Goal: Information Seeking & Learning: Learn about a topic

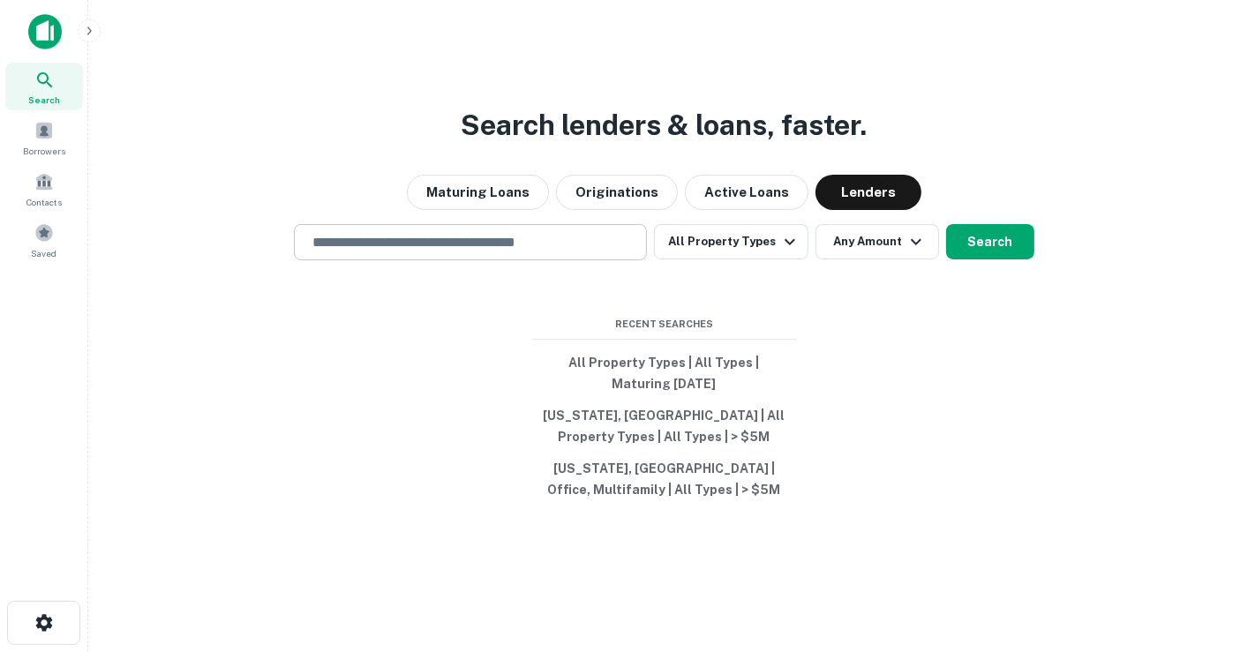
click at [577, 248] on input "text" at bounding box center [470, 242] width 337 height 20
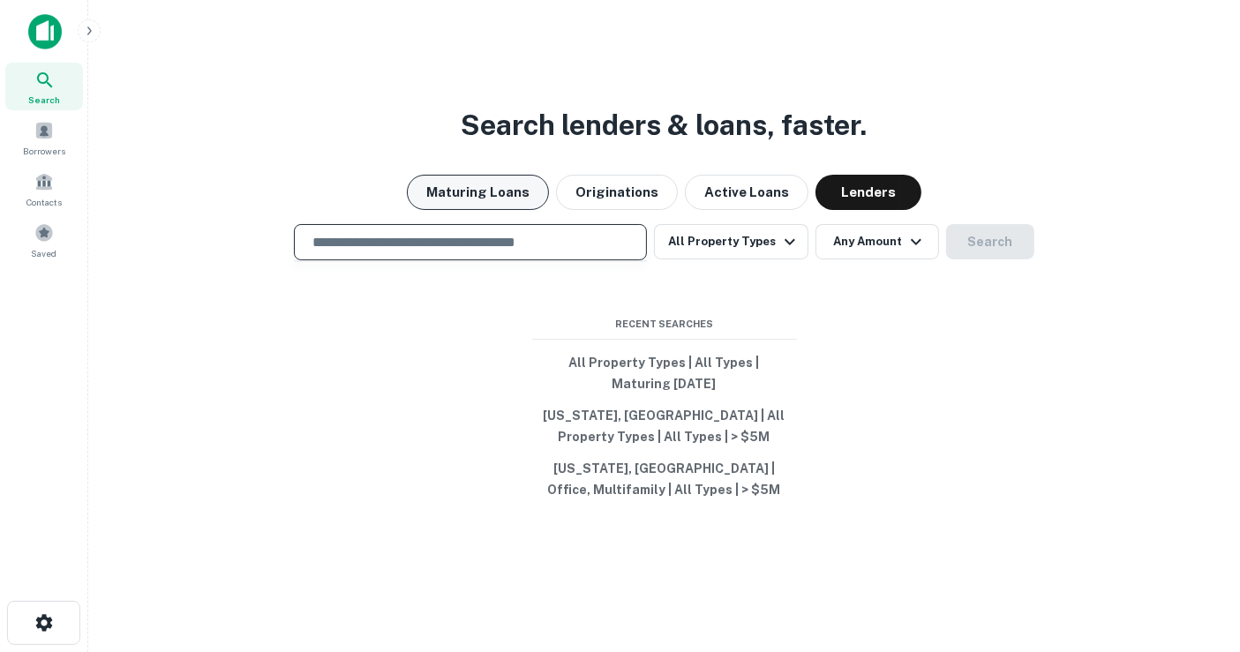
click at [514, 192] on button "Maturing Loans" at bounding box center [478, 192] width 142 height 35
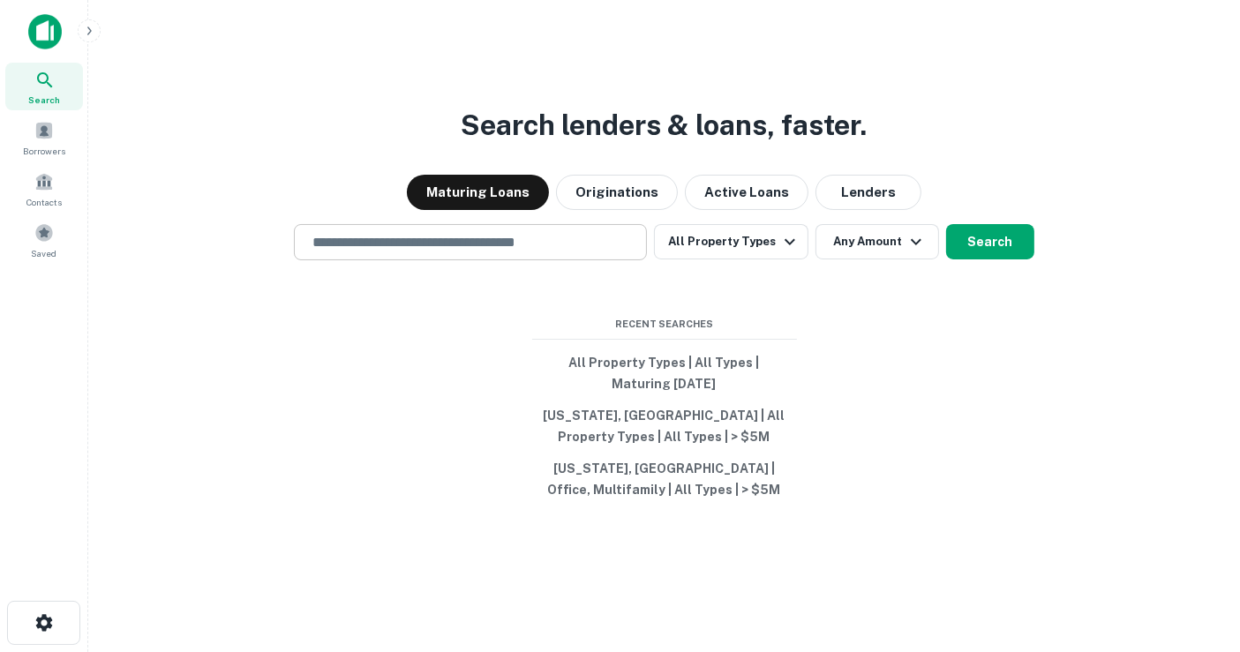
click at [524, 249] on input "text" at bounding box center [470, 242] width 337 height 20
click at [904, 416] on div "Search lenders & loans, faster. Maturing Loans Originations Active Loans Lender…" at bounding box center [663, 368] width 1123 height 652
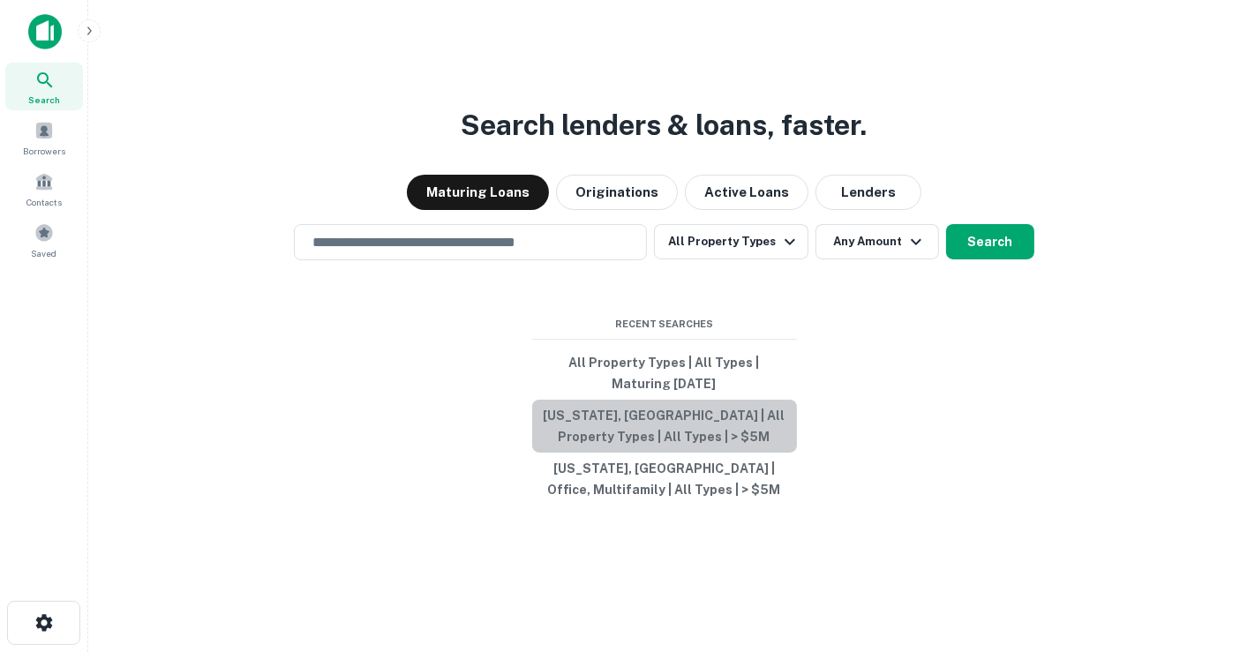
click at [708, 422] on button "[US_STATE], [GEOGRAPHIC_DATA] | All Property Types | All Types | > $5M" at bounding box center [664, 426] width 265 height 53
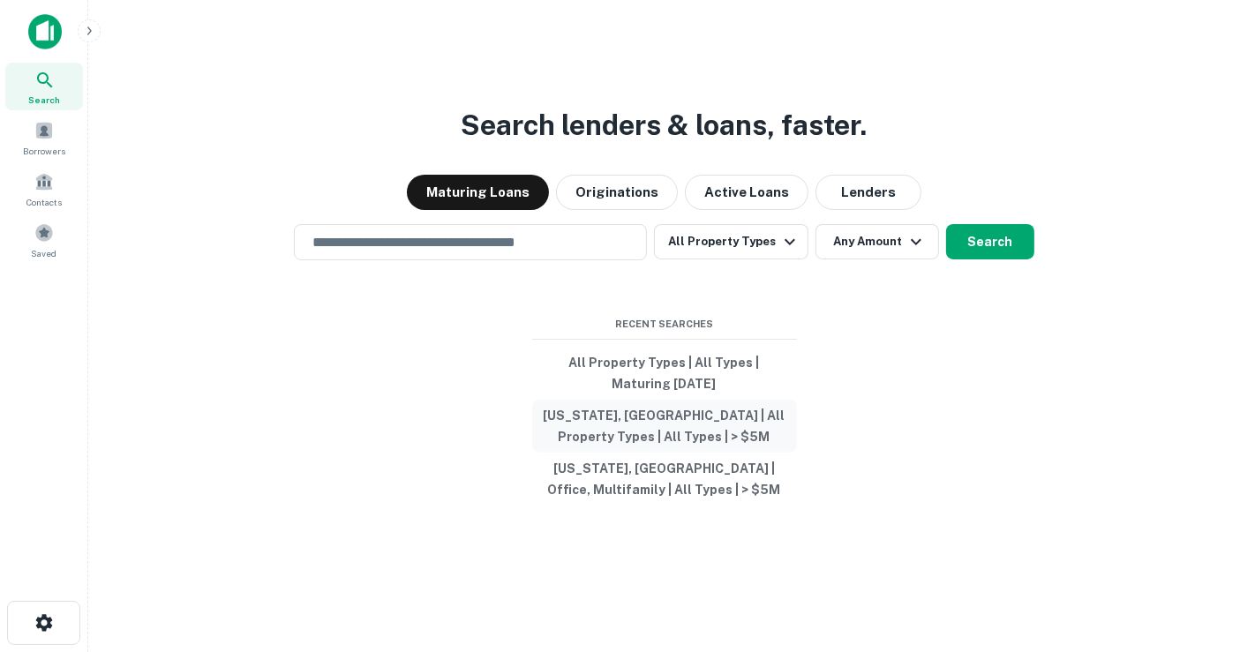
type input "**********"
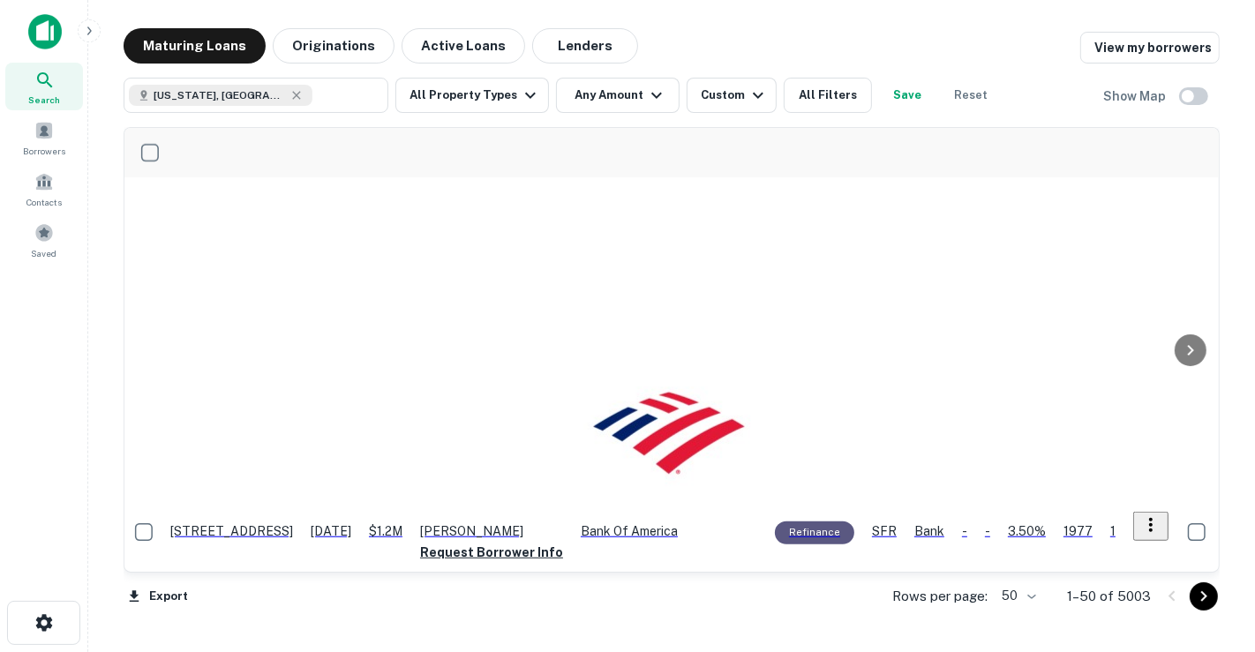
scroll to position [2806, 0]
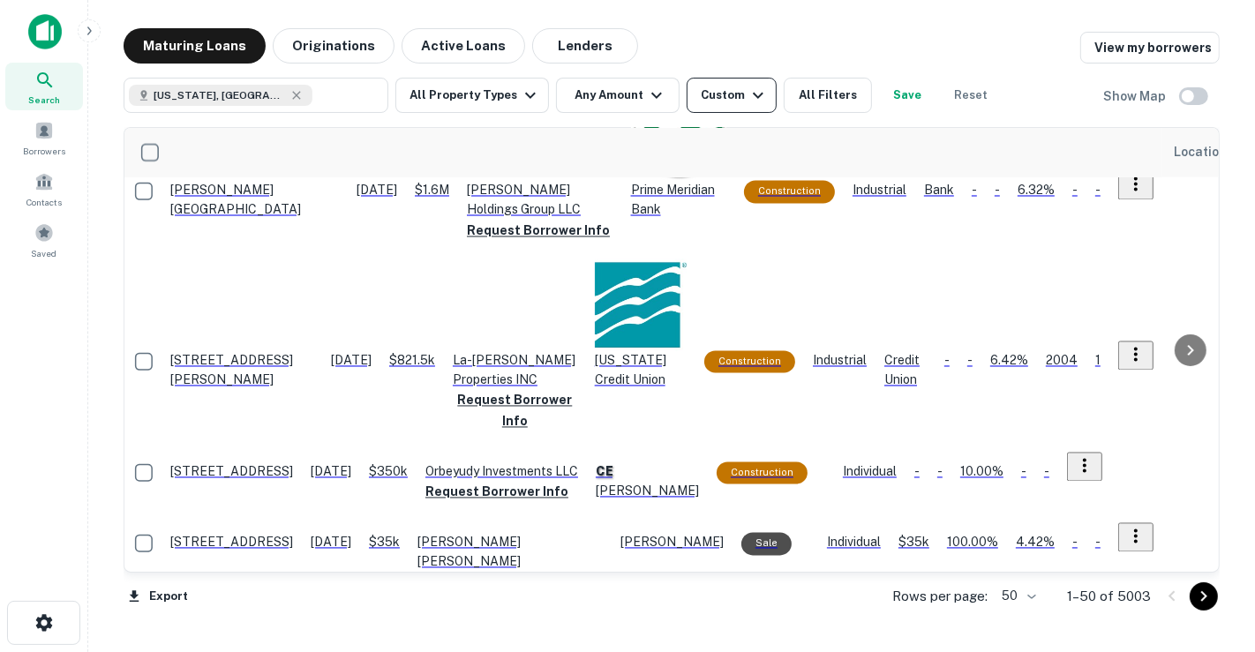
click at [733, 95] on div "Custom" at bounding box center [734, 95] width 68 height 21
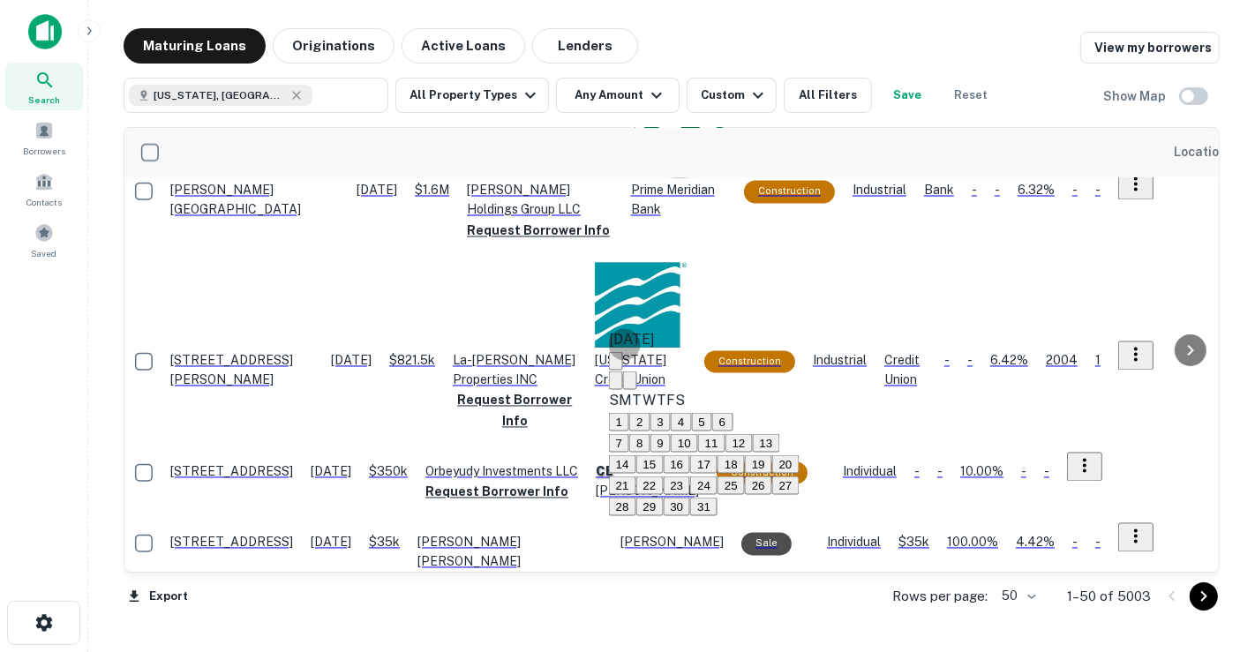
click at [717, 516] on button "31" at bounding box center [703, 507] width 27 height 19
type input "**********"
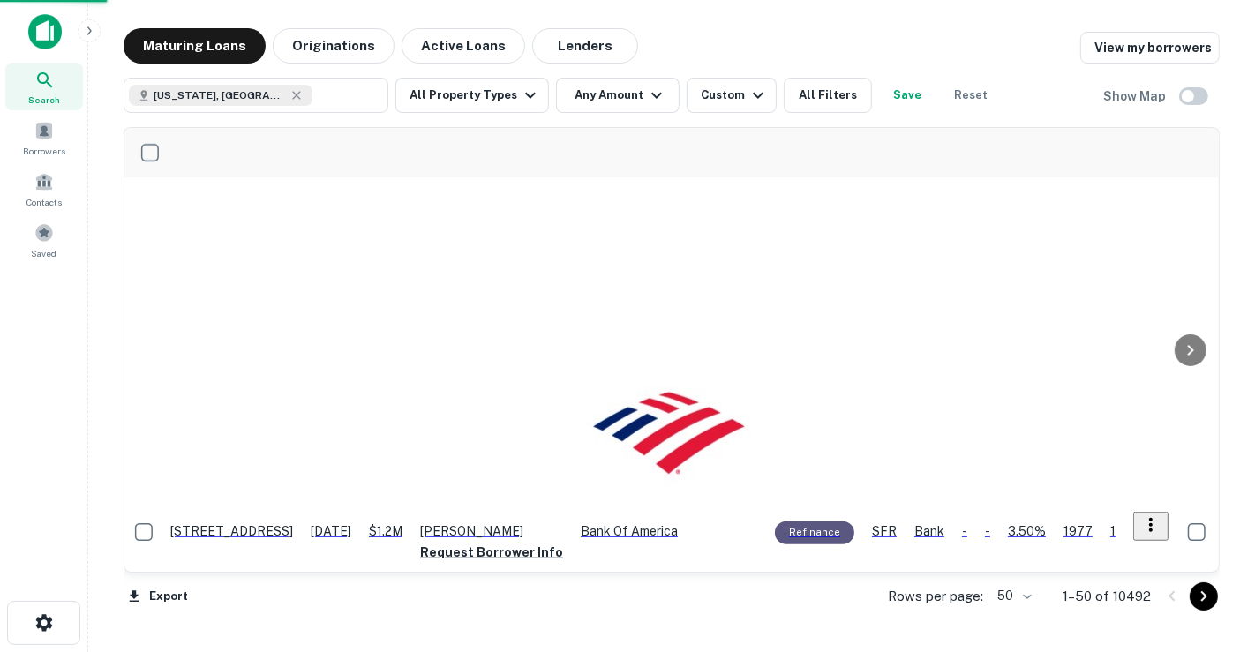
scroll to position [2806, 0]
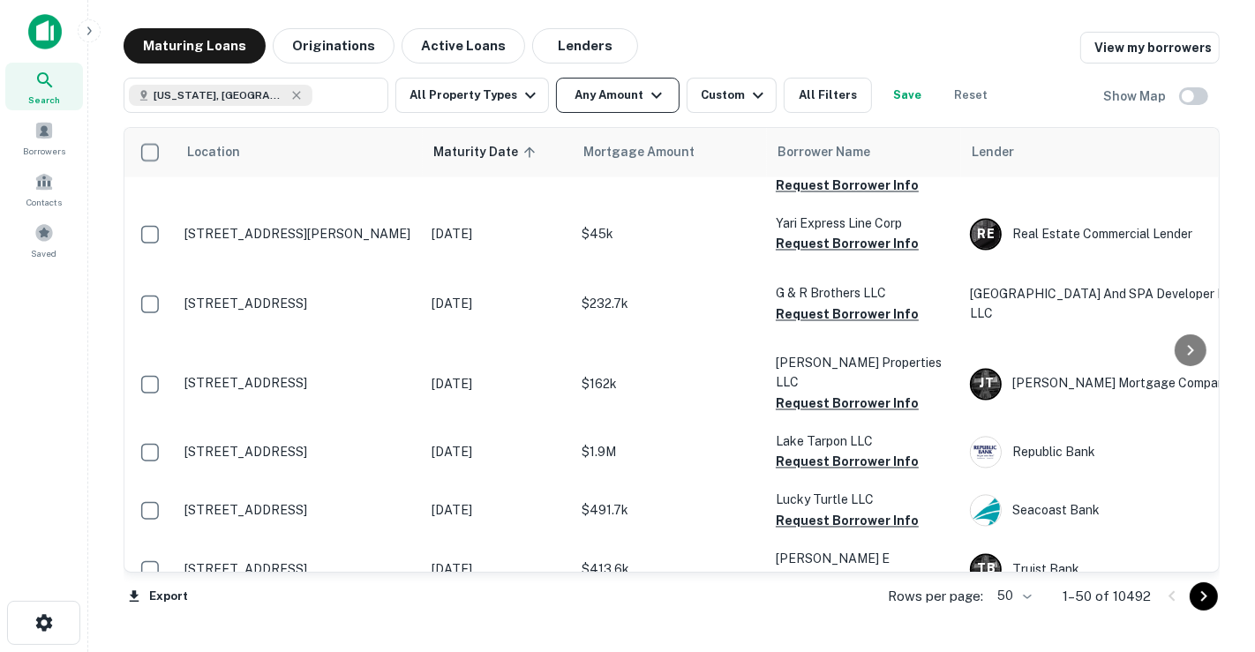
click at [646, 103] on icon "button" at bounding box center [656, 95] width 21 height 21
click at [729, 99] on div at bounding box center [627, 326] width 1255 height 652
click at [734, 97] on div "Mortgage Amount Sale Amount ​ - ​ Apply Changes" at bounding box center [627, 326] width 1255 height 652
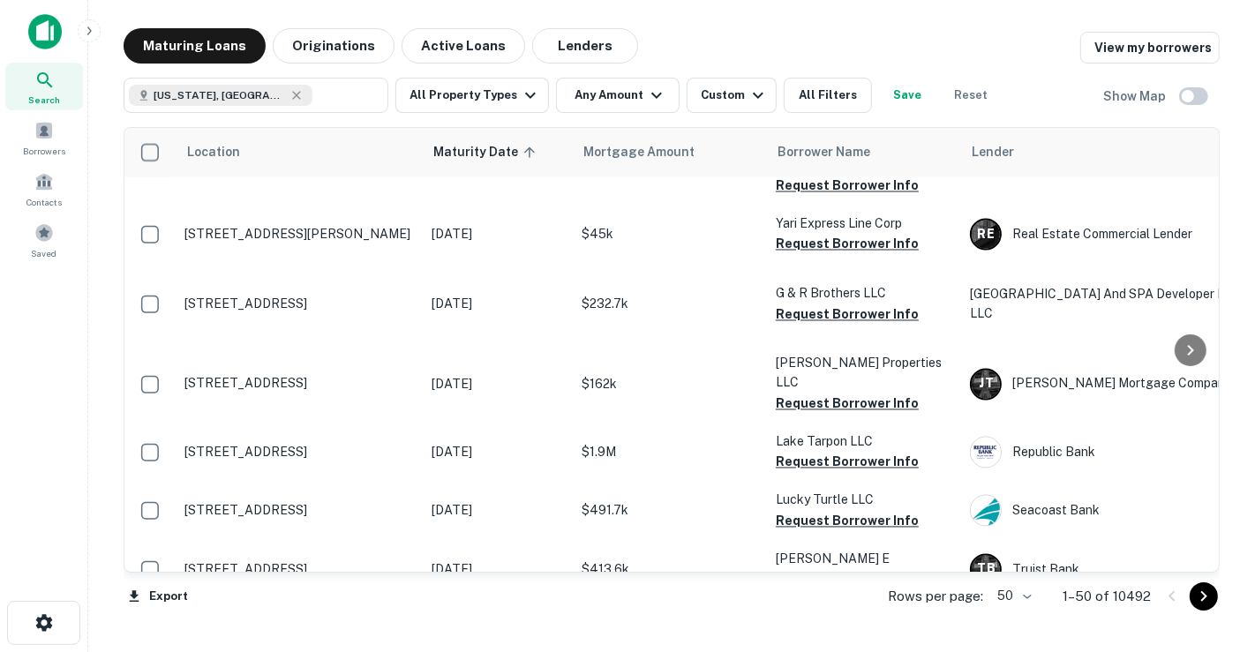
click at [576, 104] on div "Mortgage Amount Sale Amount ​ - ​ Apply Changes" at bounding box center [627, 326] width 1255 height 652
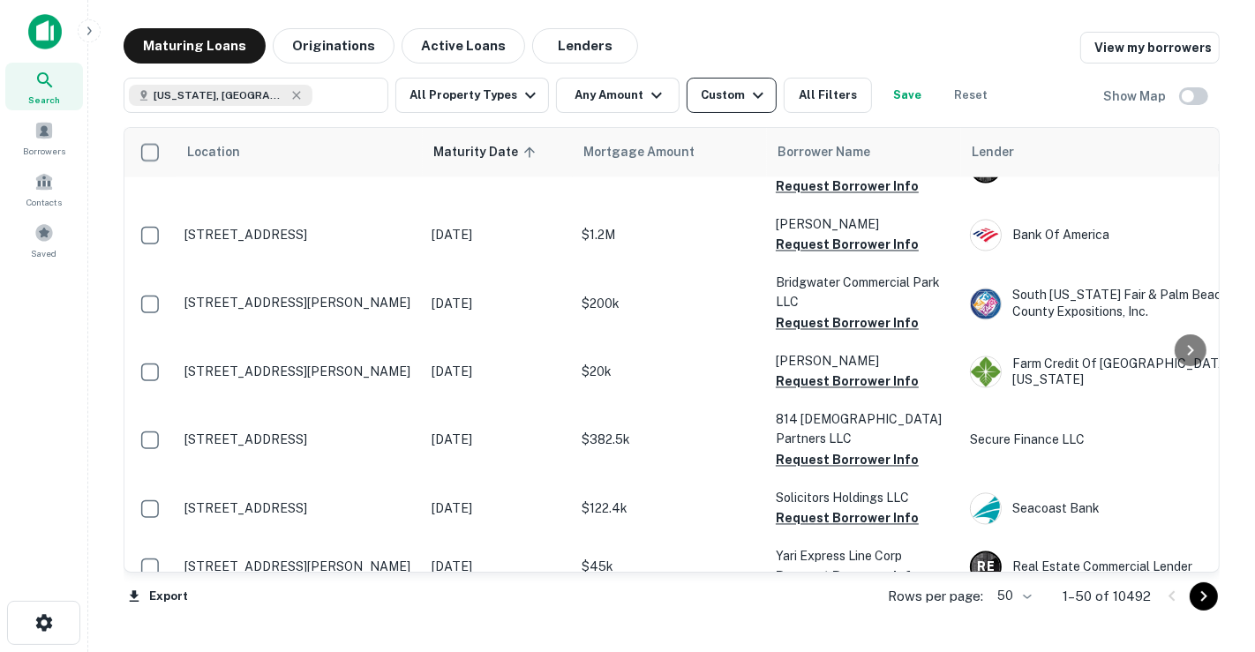
click at [715, 99] on div "Custom" at bounding box center [734, 95] width 68 height 21
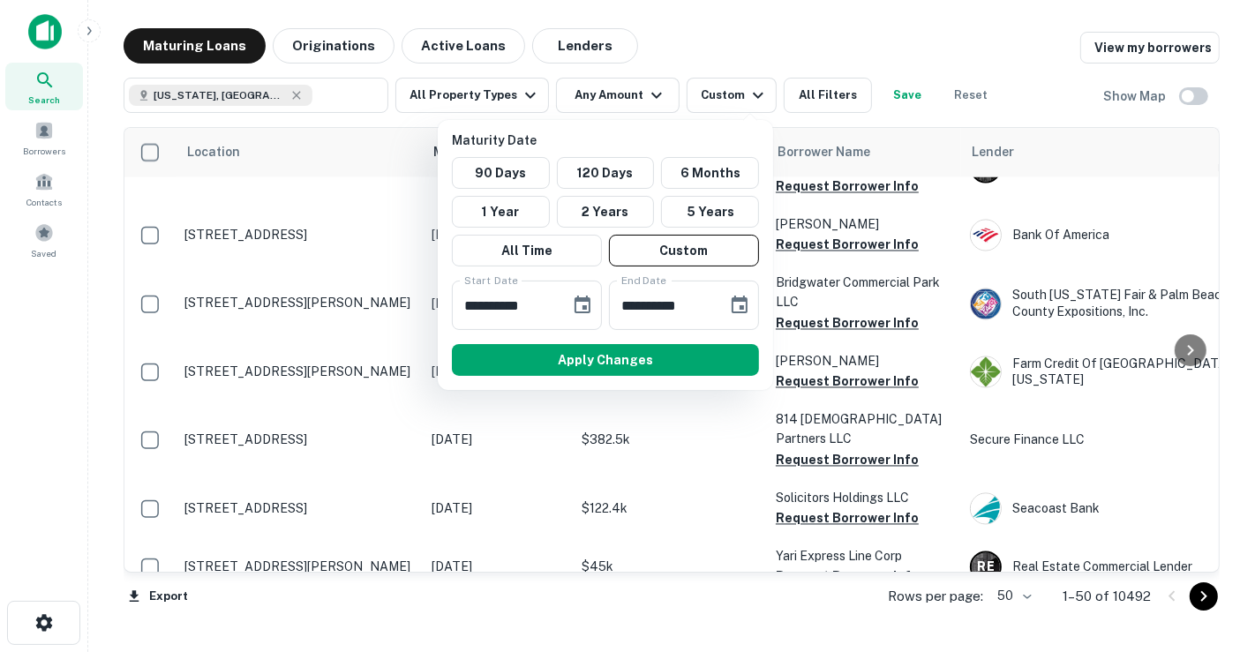
click at [592, 97] on div at bounding box center [627, 326] width 1255 height 652
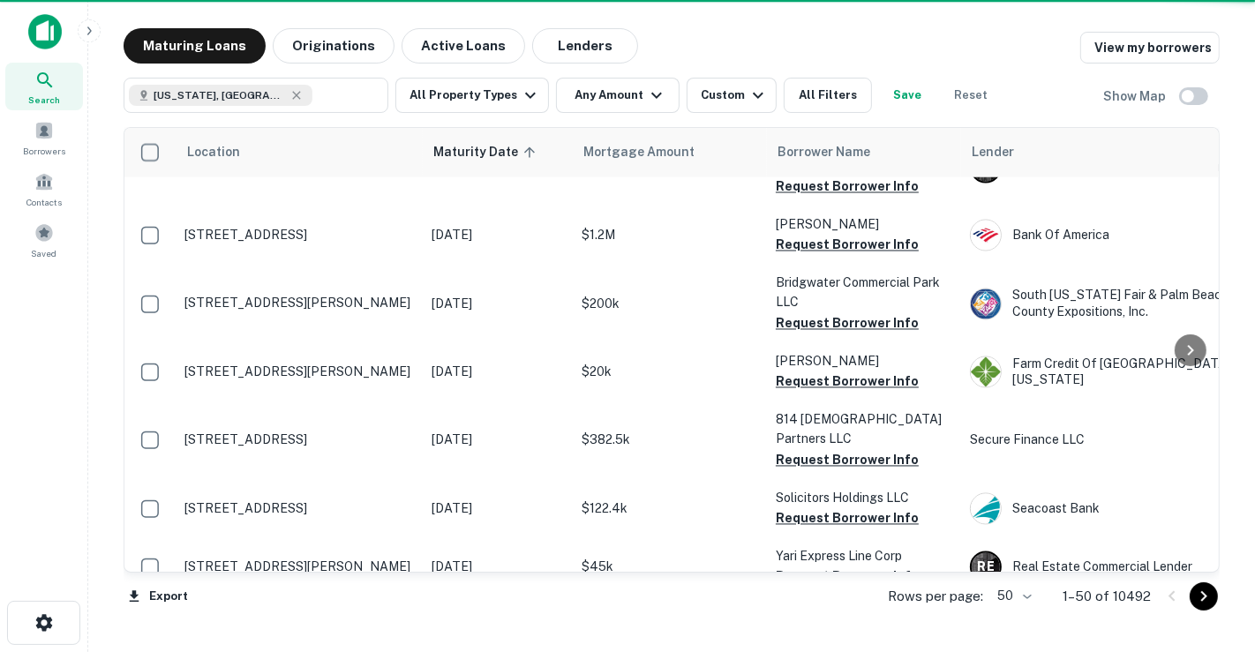
click at [599, 94] on button "Any Amount" at bounding box center [618, 95] width 124 height 35
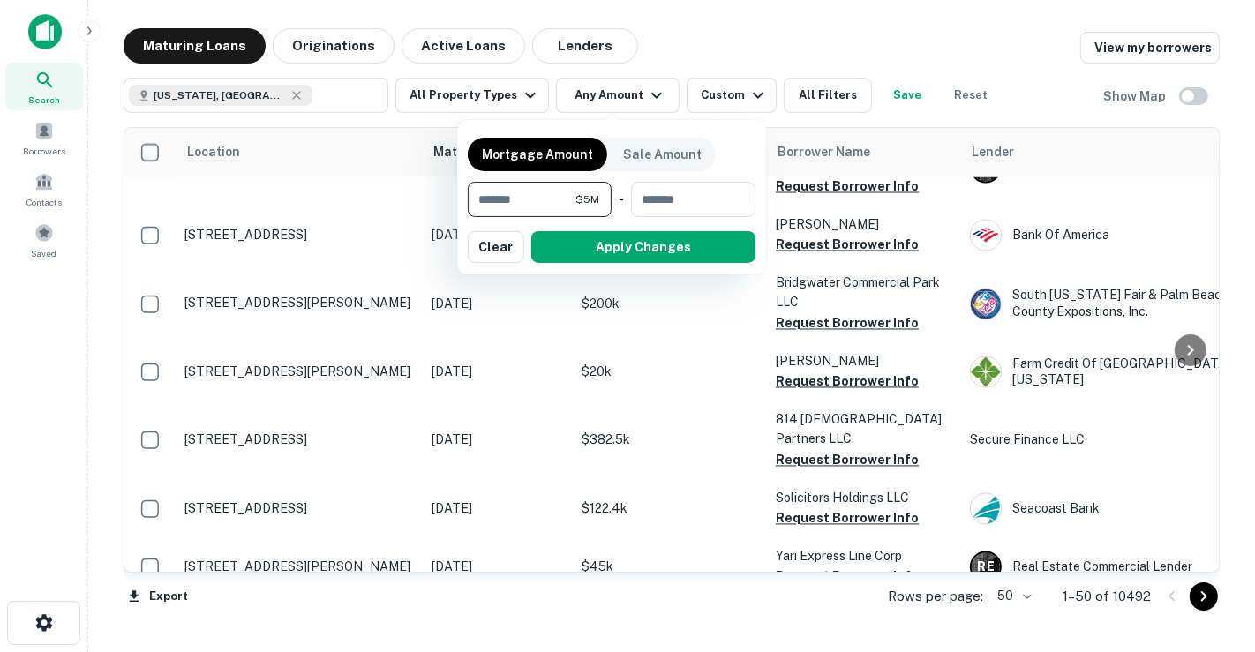
type input "*******"
click at [610, 259] on button "Apply Changes" at bounding box center [643, 247] width 224 height 32
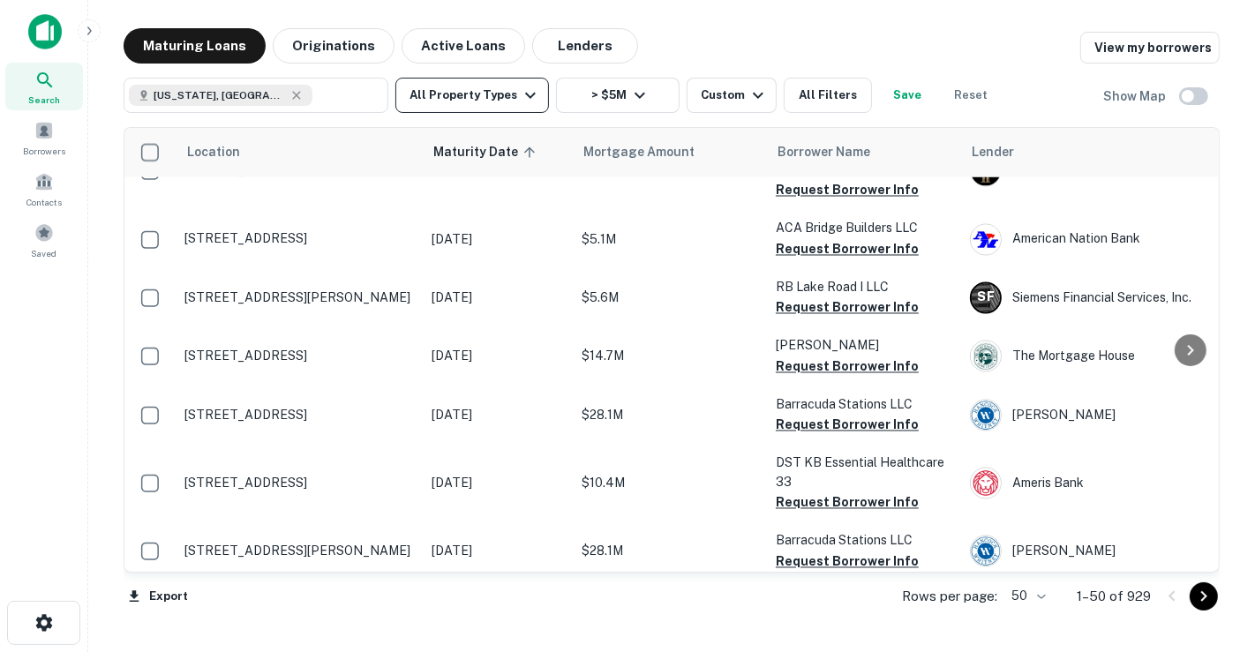
click at [520, 94] on icon "button" at bounding box center [530, 95] width 21 height 21
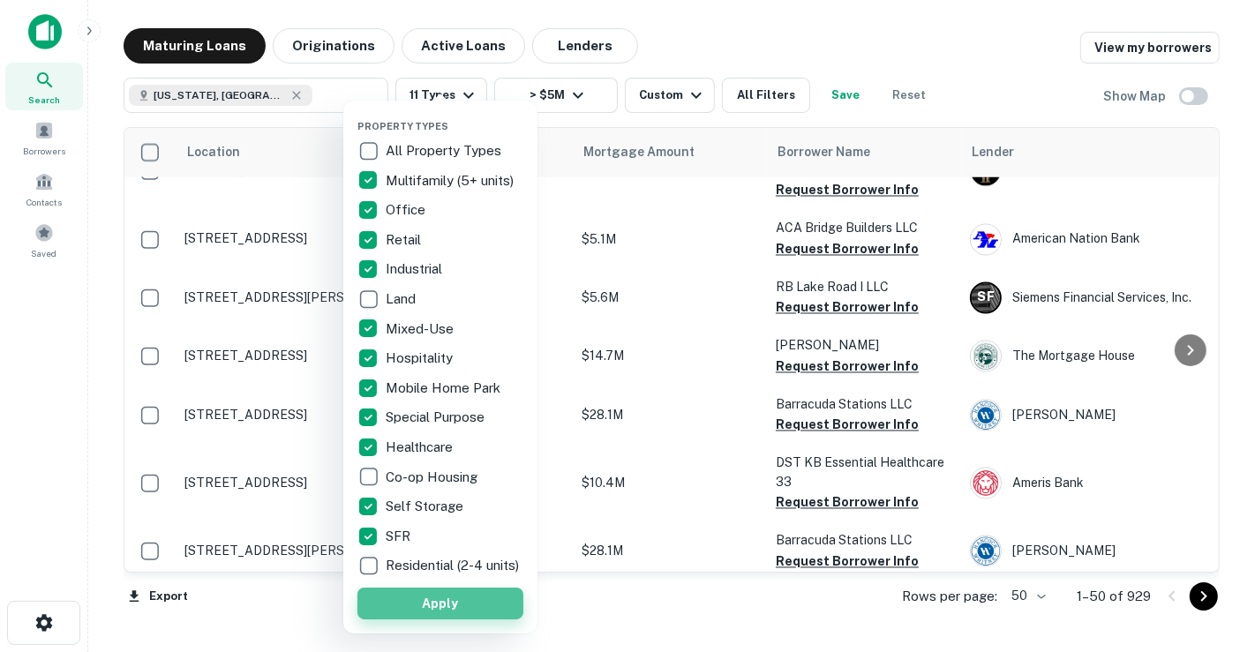
click at [477, 619] on button "Apply" at bounding box center [440, 604] width 166 height 32
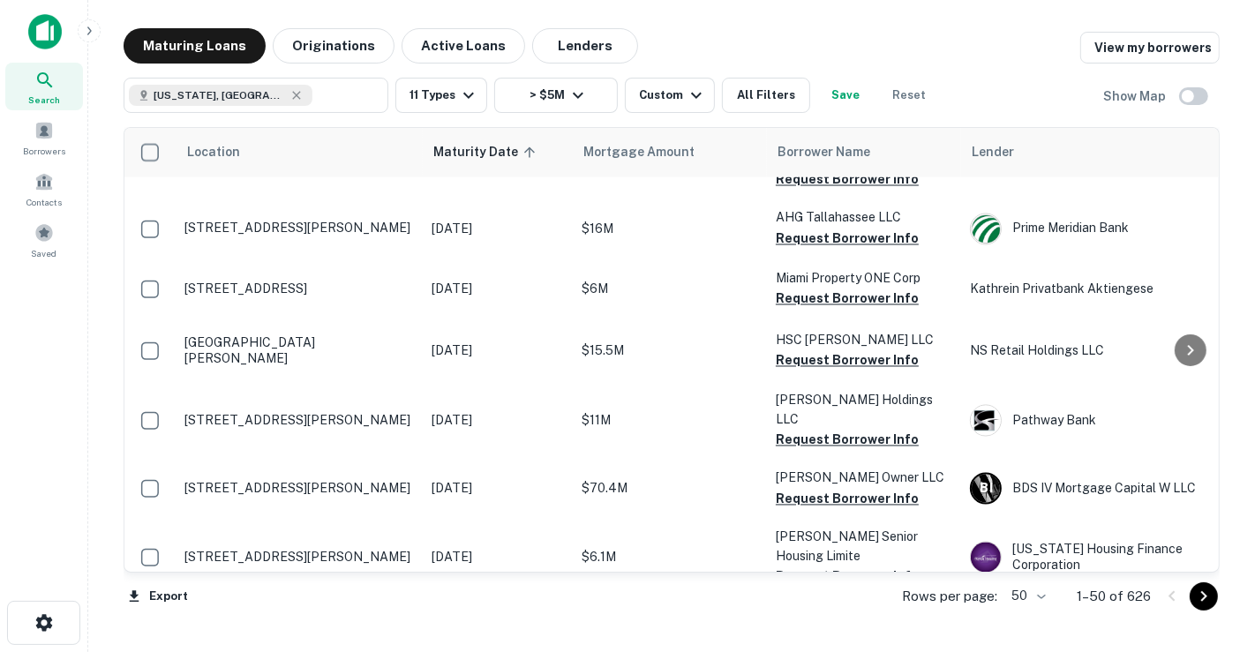
click at [1048, 598] on body "Search Borrowers Contacts Saved Maturing Loans Originations Active Loans Lender…" at bounding box center [627, 326] width 1255 height 652
drag, startPoint x: 1038, startPoint y: 611, endPoint x: 1000, endPoint y: 591, distance: 42.6
click at [1038, 611] on li "100" at bounding box center [1028, 615] width 51 height 32
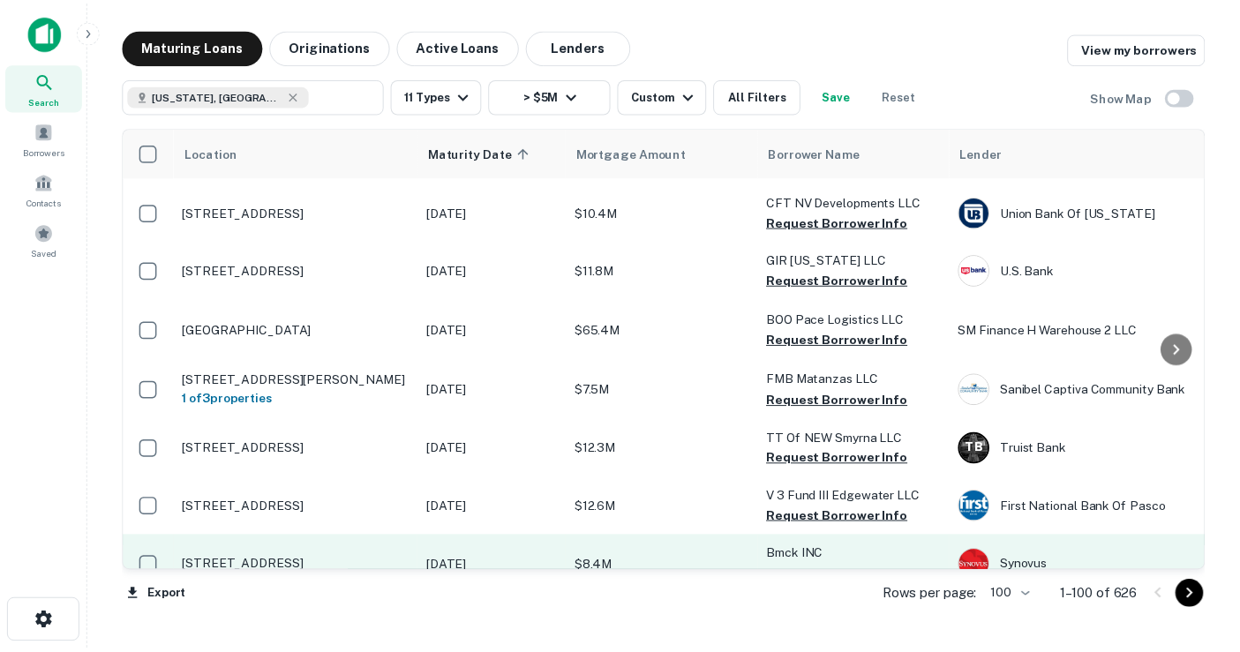
scroll to position [5349, 0]
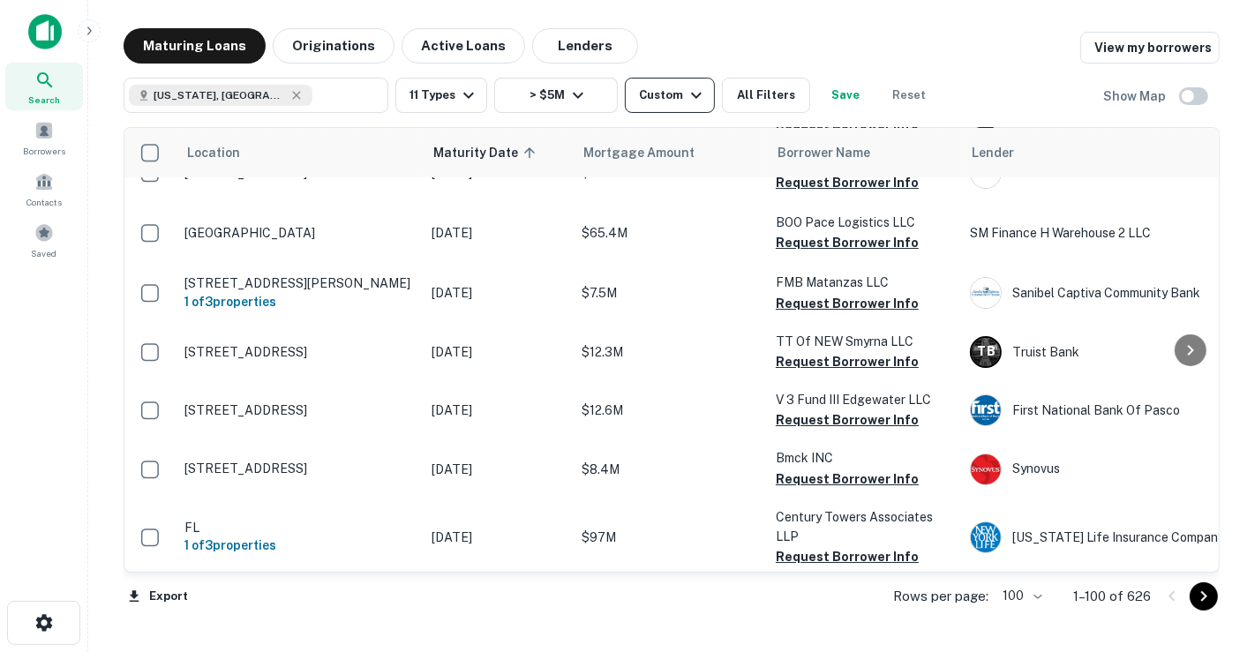
click at [665, 95] on div "Custom" at bounding box center [673, 95] width 68 height 21
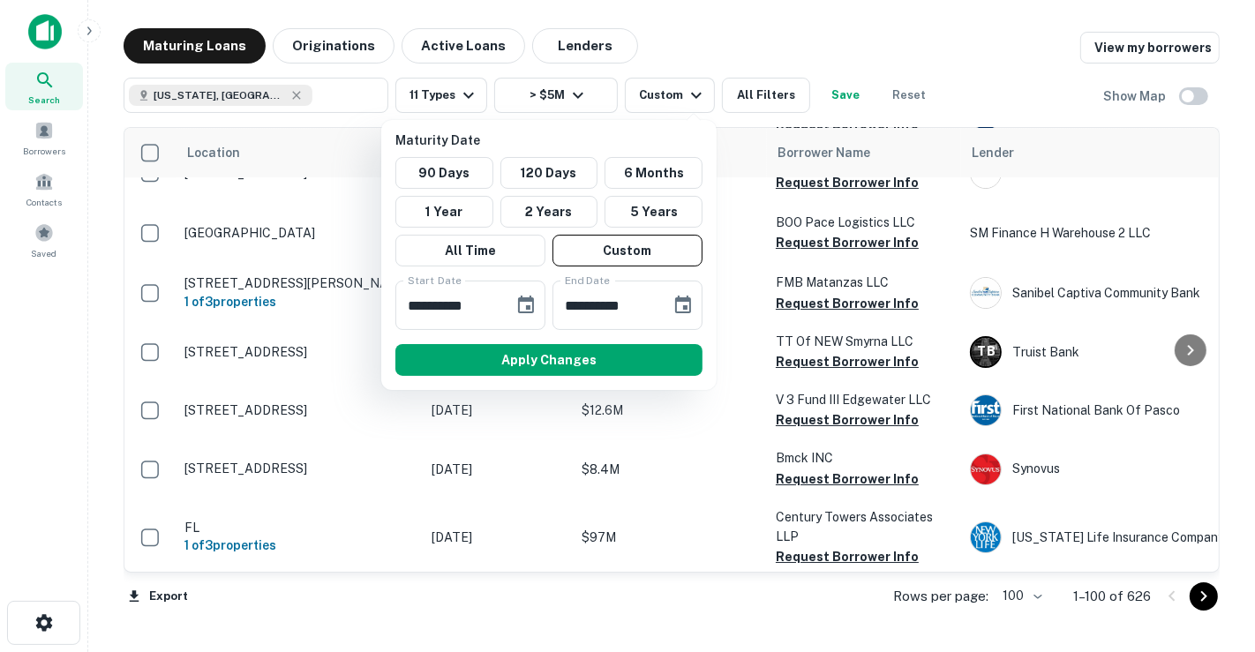
click at [416, 94] on div at bounding box center [627, 326] width 1255 height 652
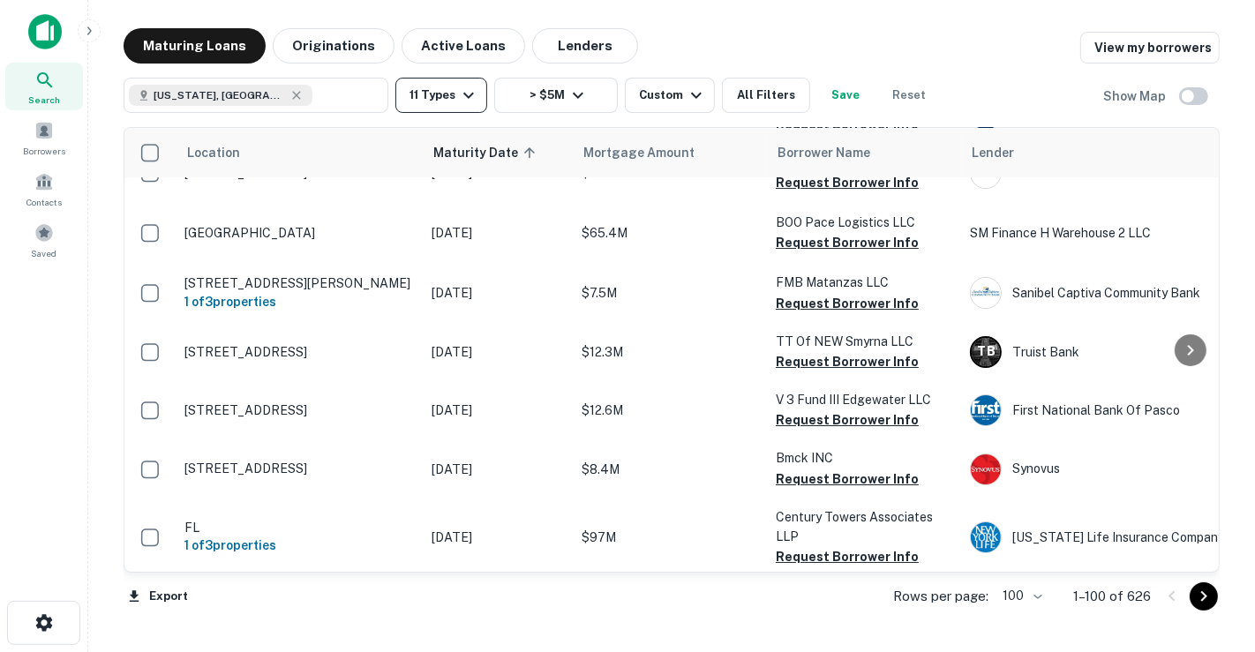
click at [471, 103] on icon "button" at bounding box center [468, 95] width 21 height 21
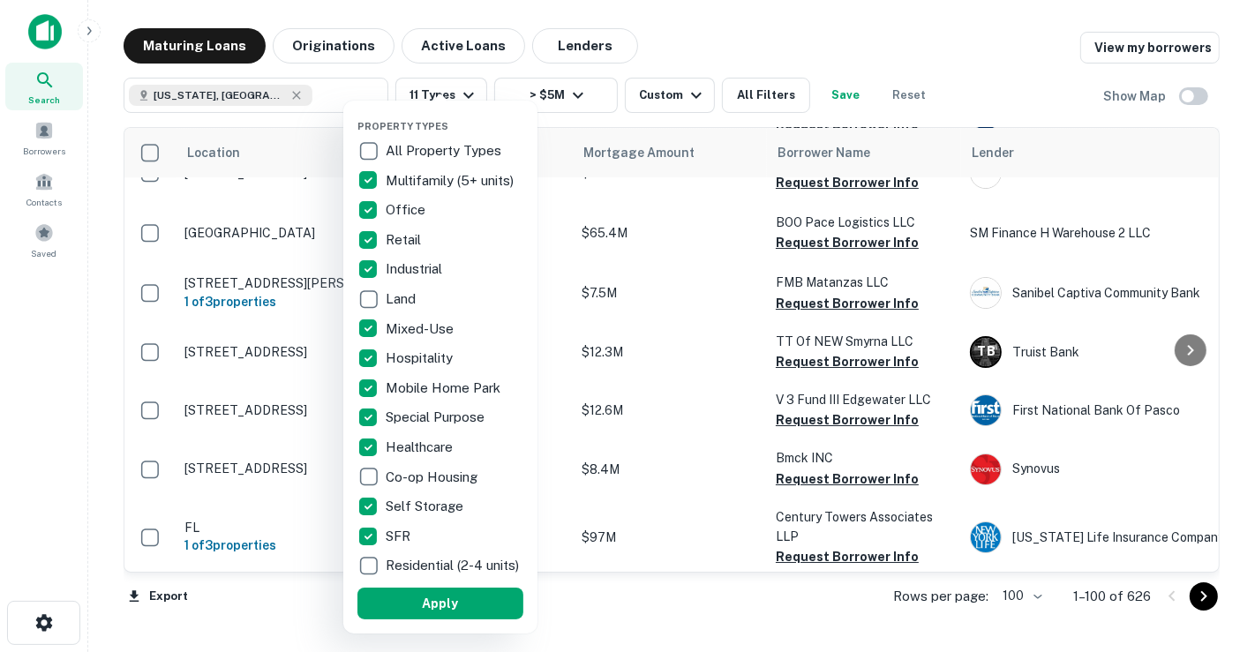
click at [937, 37] on div at bounding box center [627, 326] width 1255 height 652
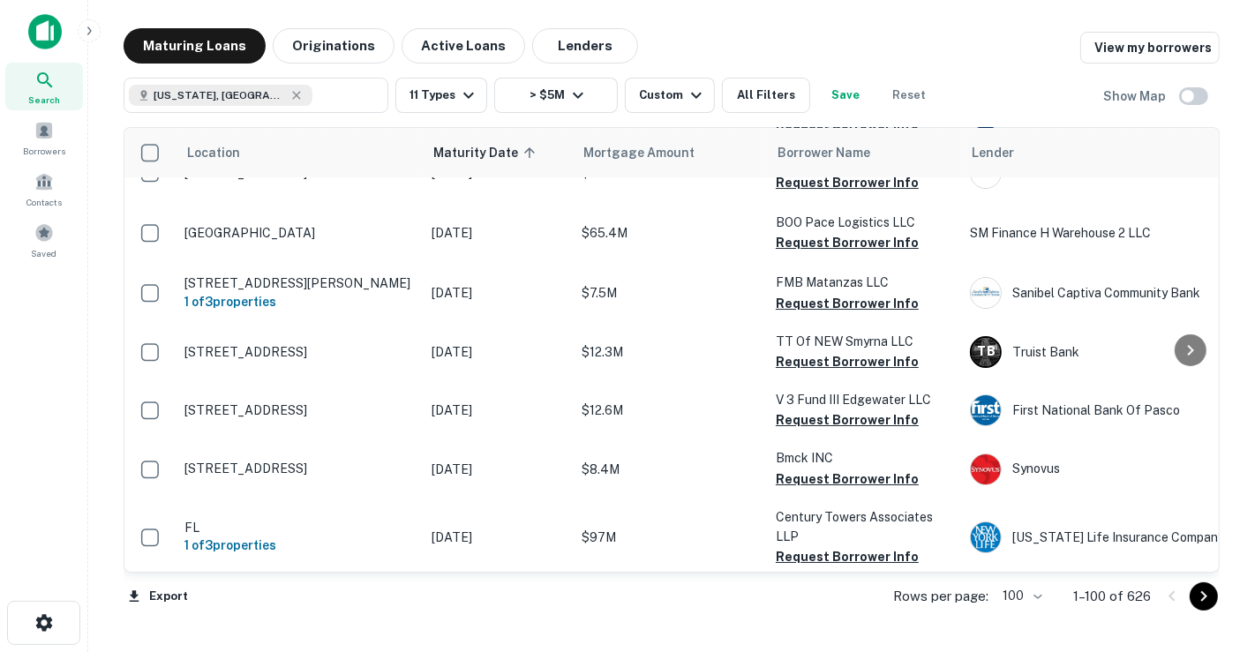
click at [450, 596] on p "Jun 15, 2025" at bounding box center [497, 605] width 132 height 19
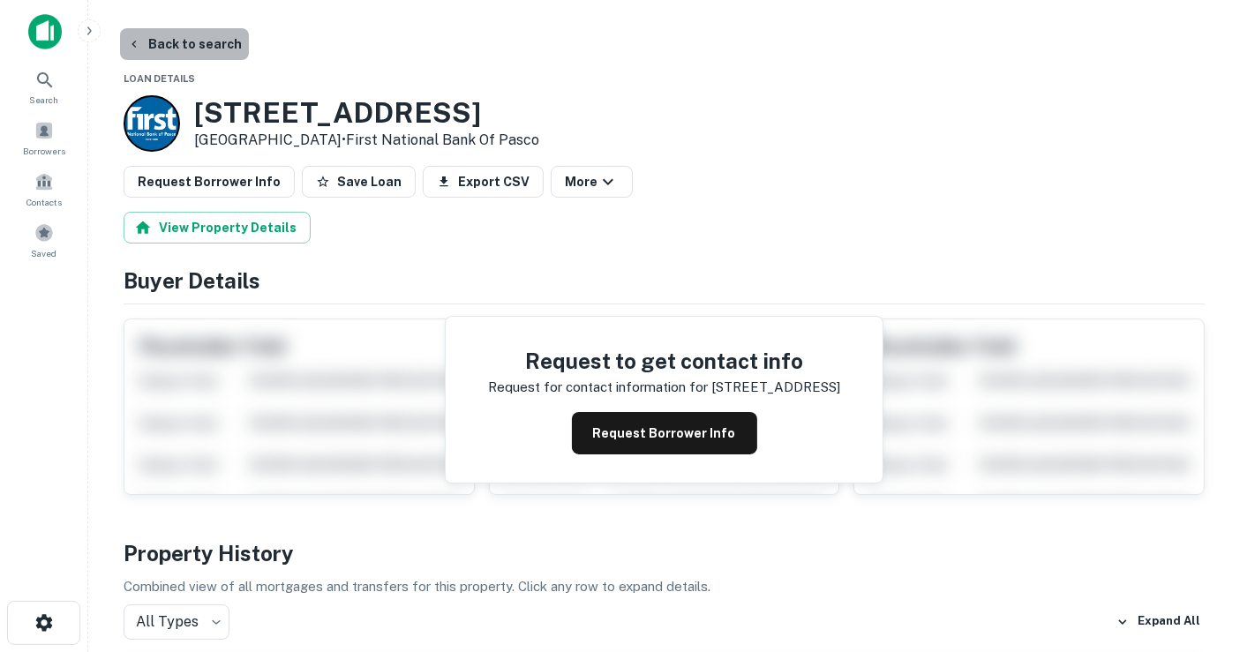
click at [201, 40] on button "Back to search" at bounding box center [184, 44] width 129 height 32
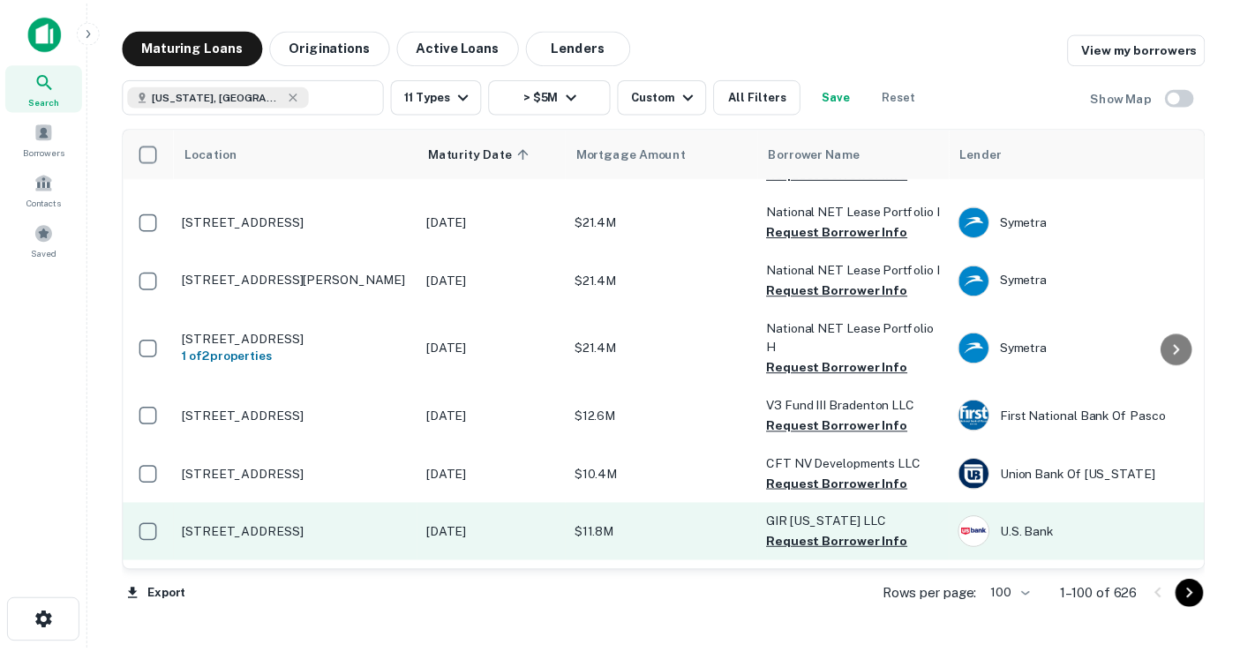
scroll to position [5086, 0]
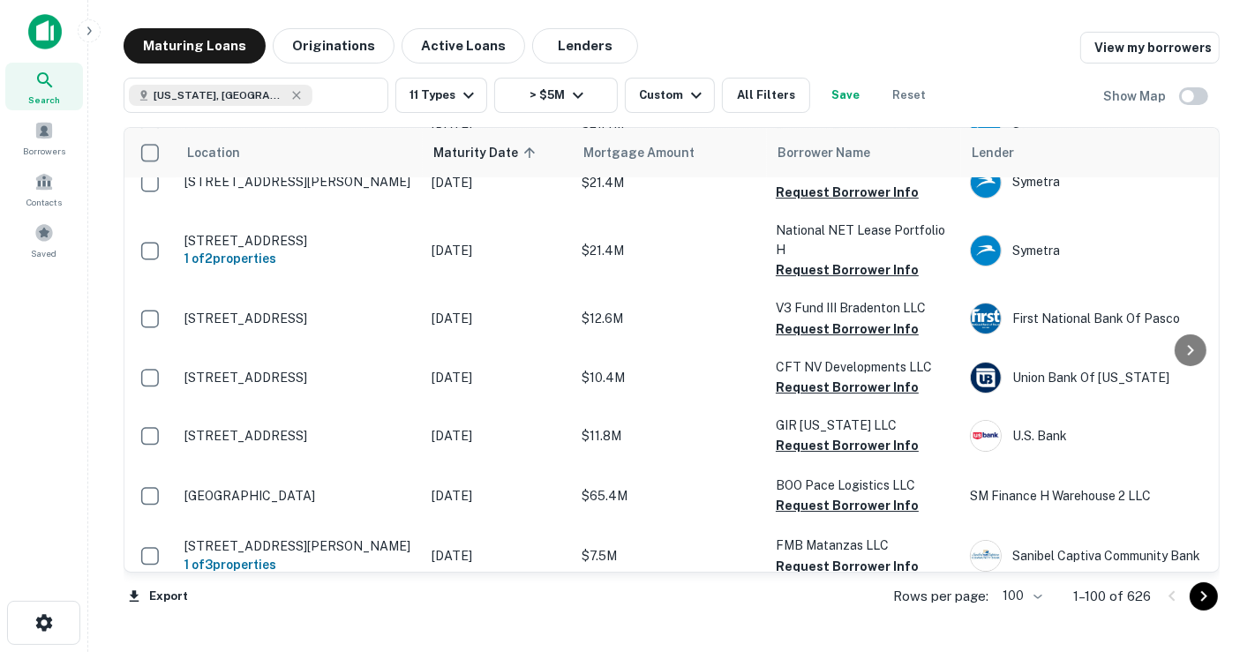
click at [565, 586] on td "Jun 11, 2025" at bounding box center [498, 615] width 150 height 58
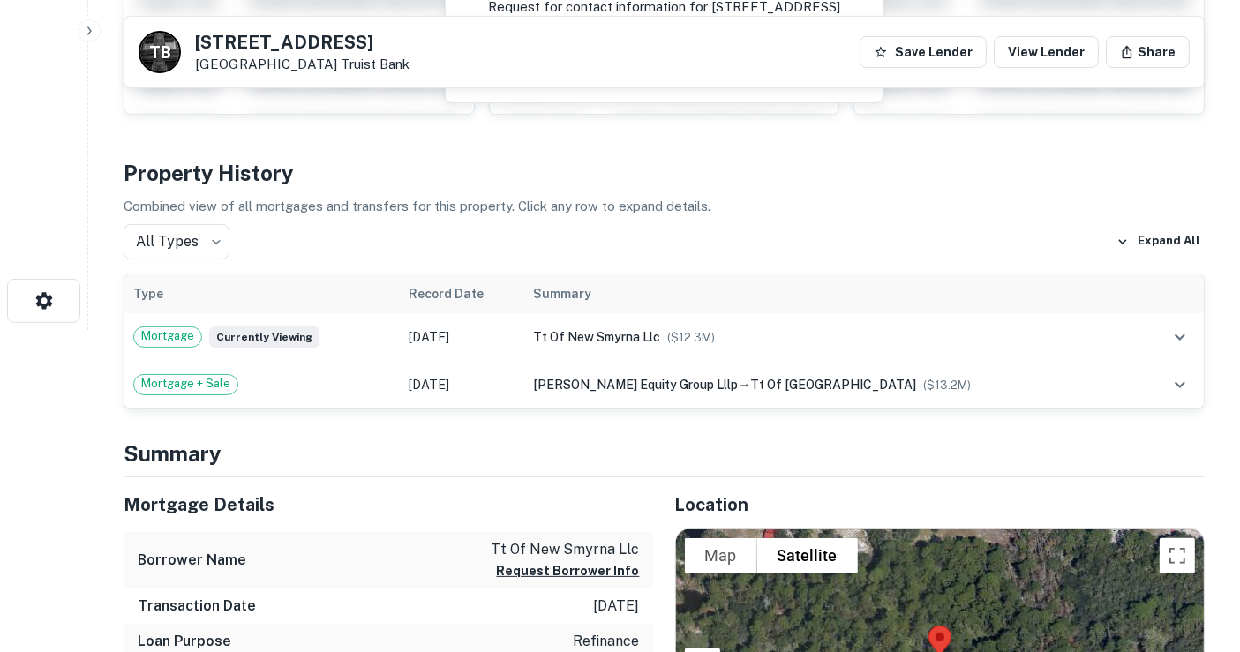
scroll to position [98, 0]
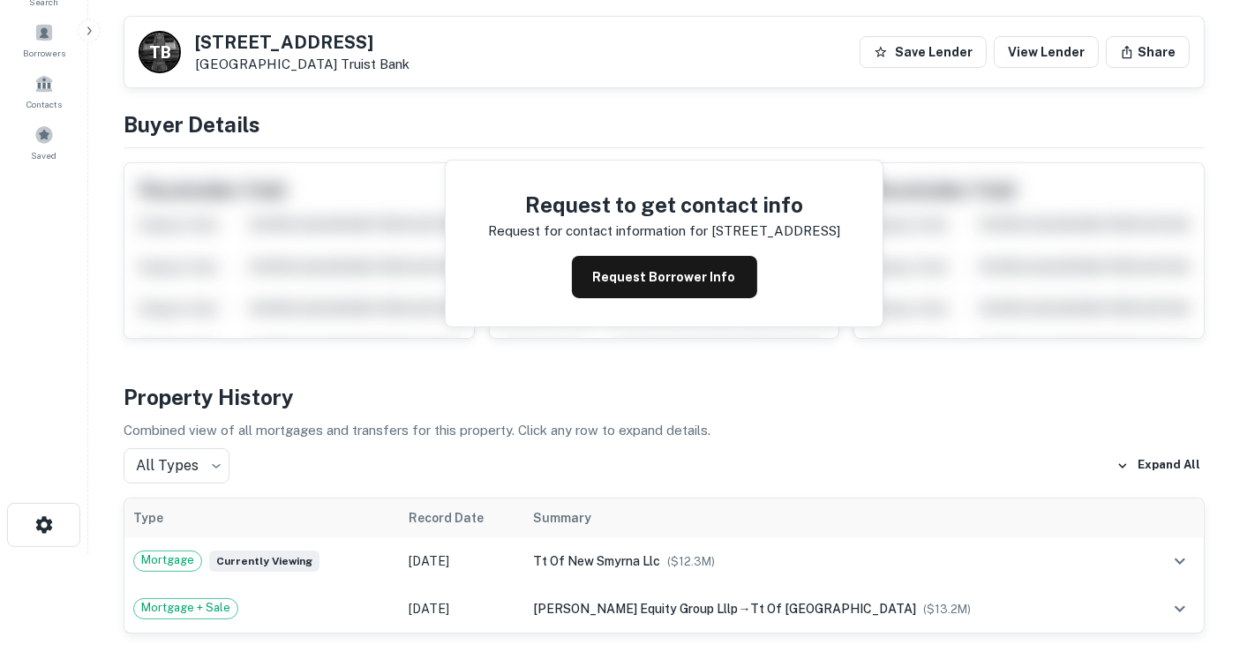
drag, startPoint x: 194, startPoint y: 40, endPoint x: 371, endPoint y: 67, distance: 179.4
click at [371, 67] on div "2555 State Road 44 New Smyrna Beach, FL32168 Truist Bank" at bounding box center [302, 53] width 214 height 39
copy div "2555 State Road 44 New Smyrna Beach, FL32168"
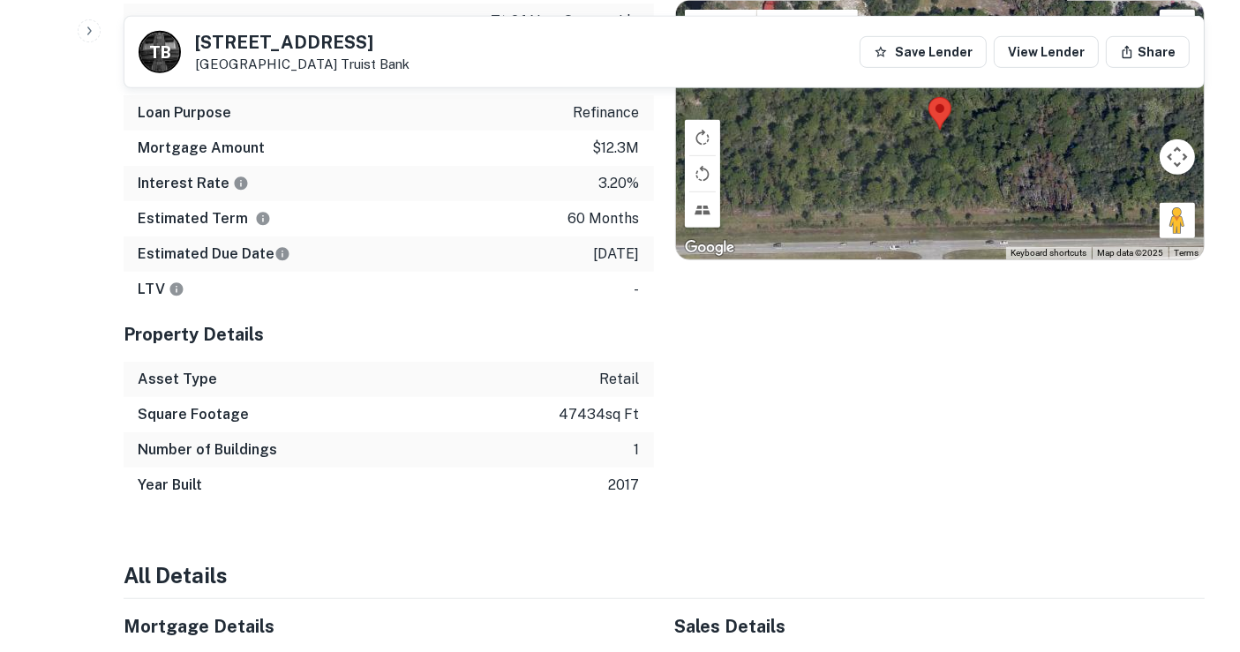
scroll to position [882, 0]
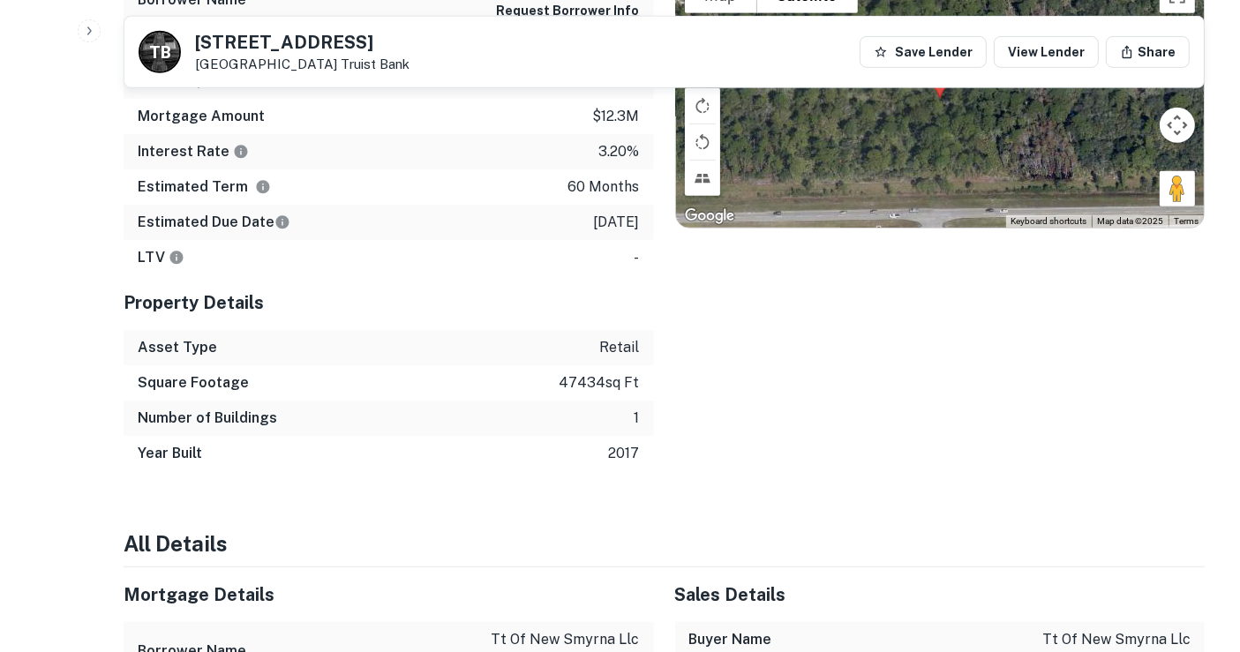
click at [483, 420] on div "Number of Buildings 1" at bounding box center [389, 418] width 530 height 35
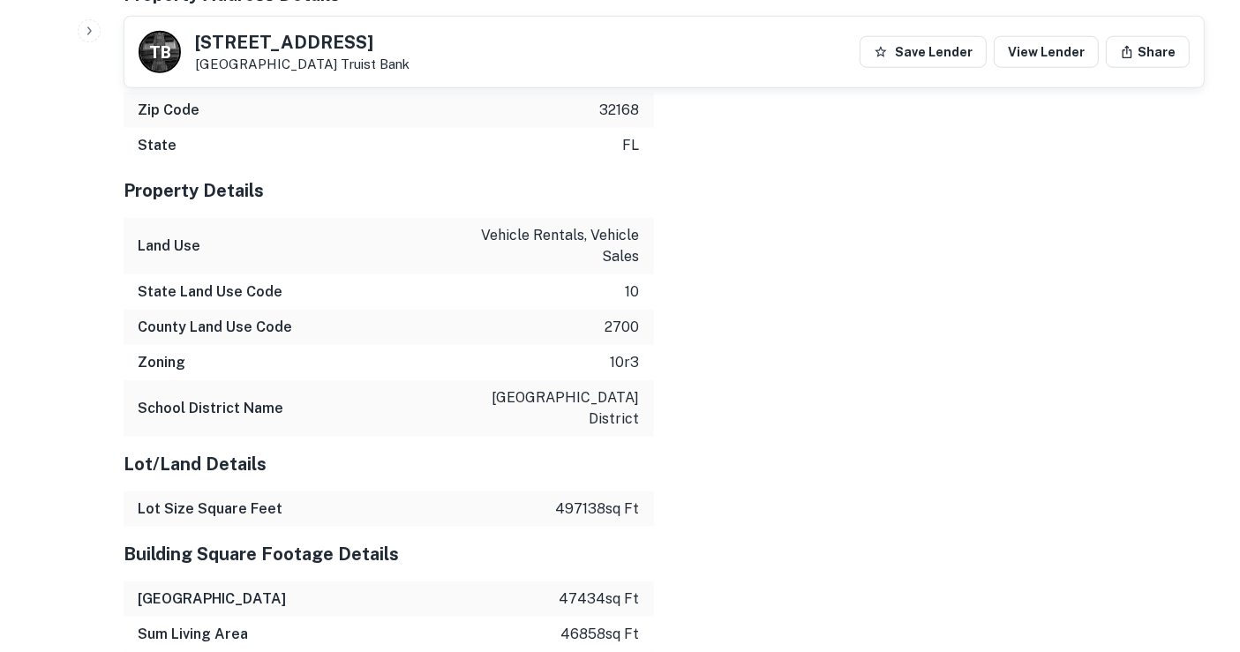
click at [510, 394] on p "volusia county school district" at bounding box center [560, 408] width 159 height 42
drag, startPoint x: 497, startPoint y: 398, endPoint x: 587, endPoint y: 395, distance: 90.0
click at [592, 395] on p "volusia county school district" at bounding box center [560, 408] width 159 height 42
click at [577, 397] on p "volusia county school district" at bounding box center [560, 408] width 159 height 42
drag, startPoint x: 491, startPoint y: 397, endPoint x: 647, endPoint y: 392, distance: 155.4
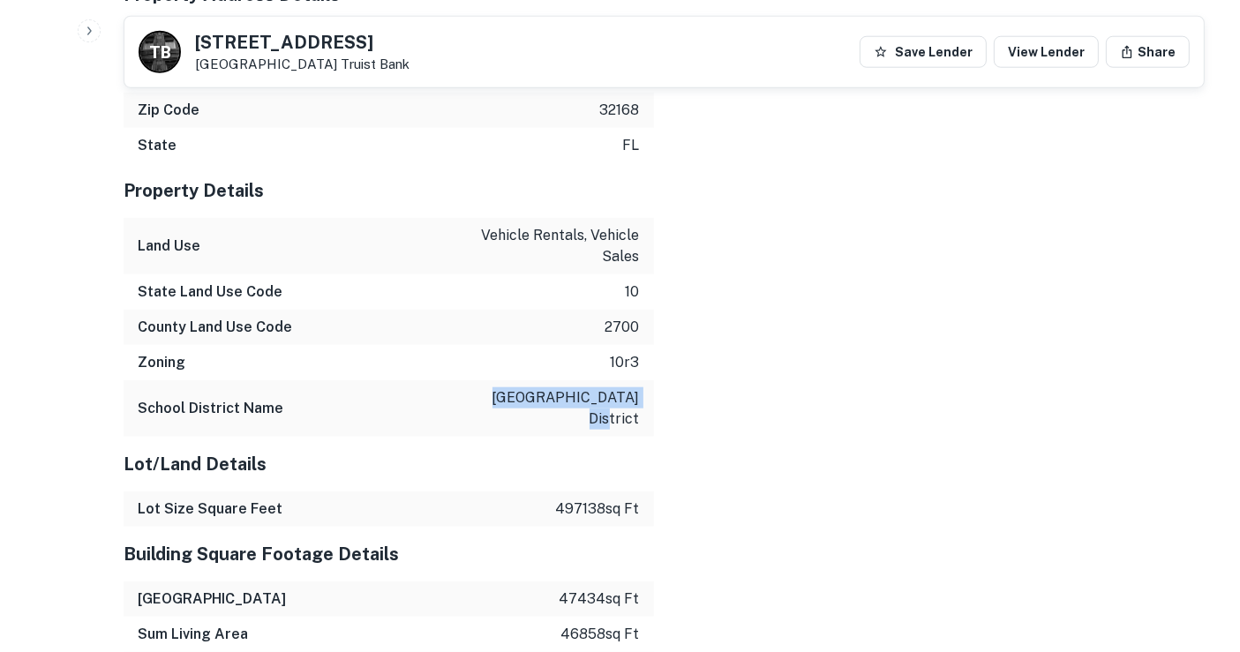
click at [647, 392] on div "School District Name volusia county school district" at bounding box center [389, 408] width 530 height 56
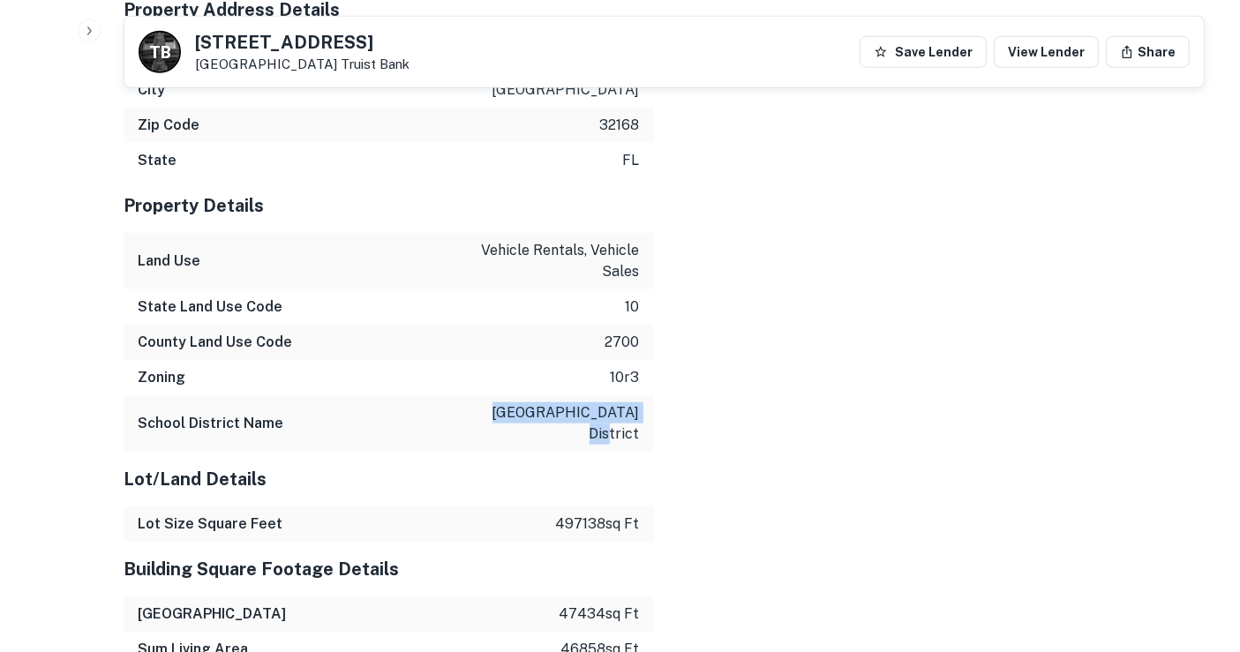
scroll to position [1798, 0]
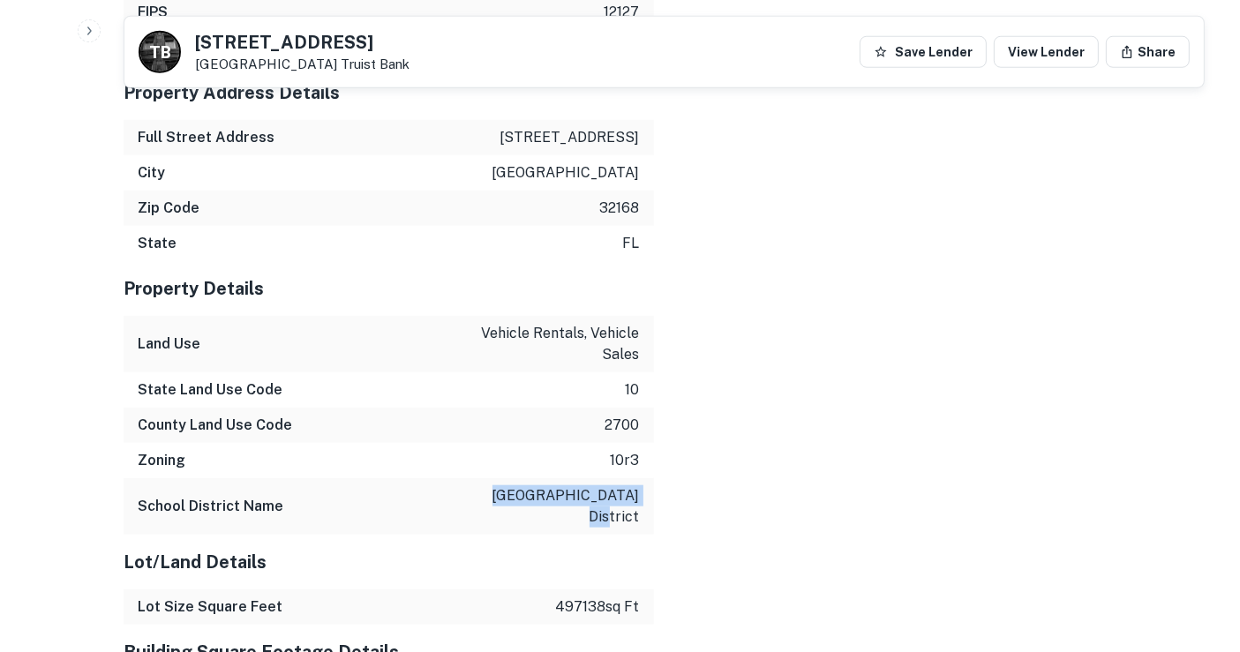
drag, startPoint x: 196, startPoint y: 45, endPoint x: 363, endPoint y: 34, distance: 167.1
click at [363, 34] on h5 "2555 State Road 44" at bounding box center [302, 43] width 214 height 18
copy h5 "2555 State Road 44"
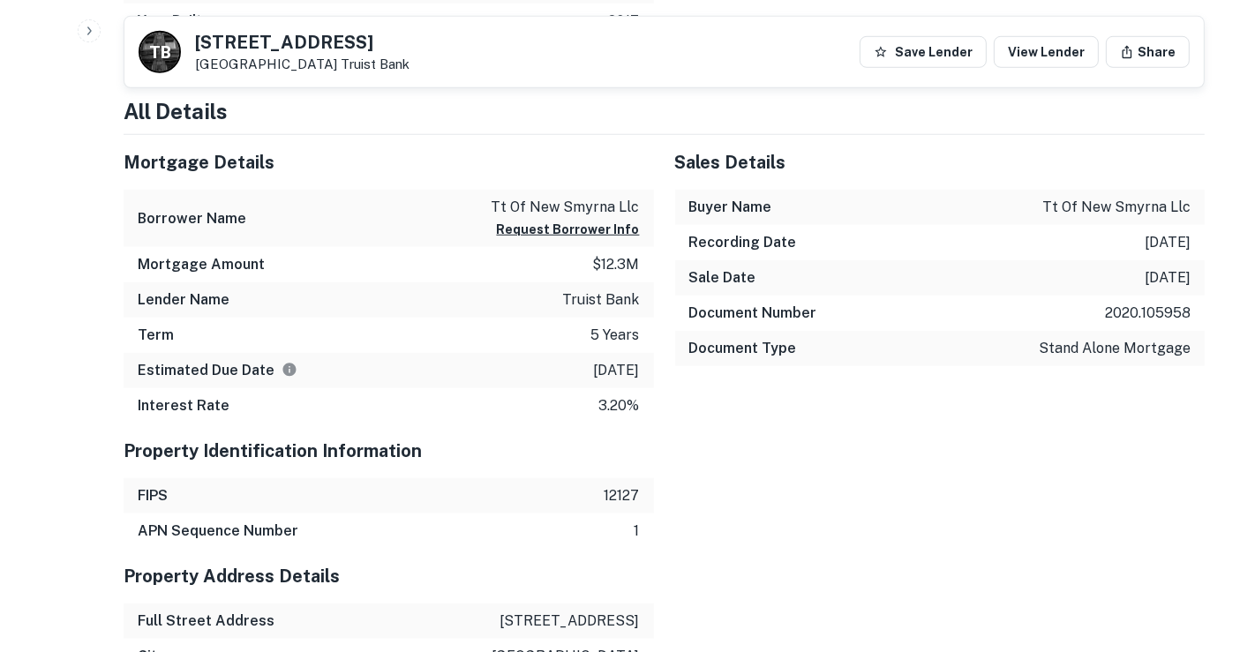
scroll to position [1112, 0]
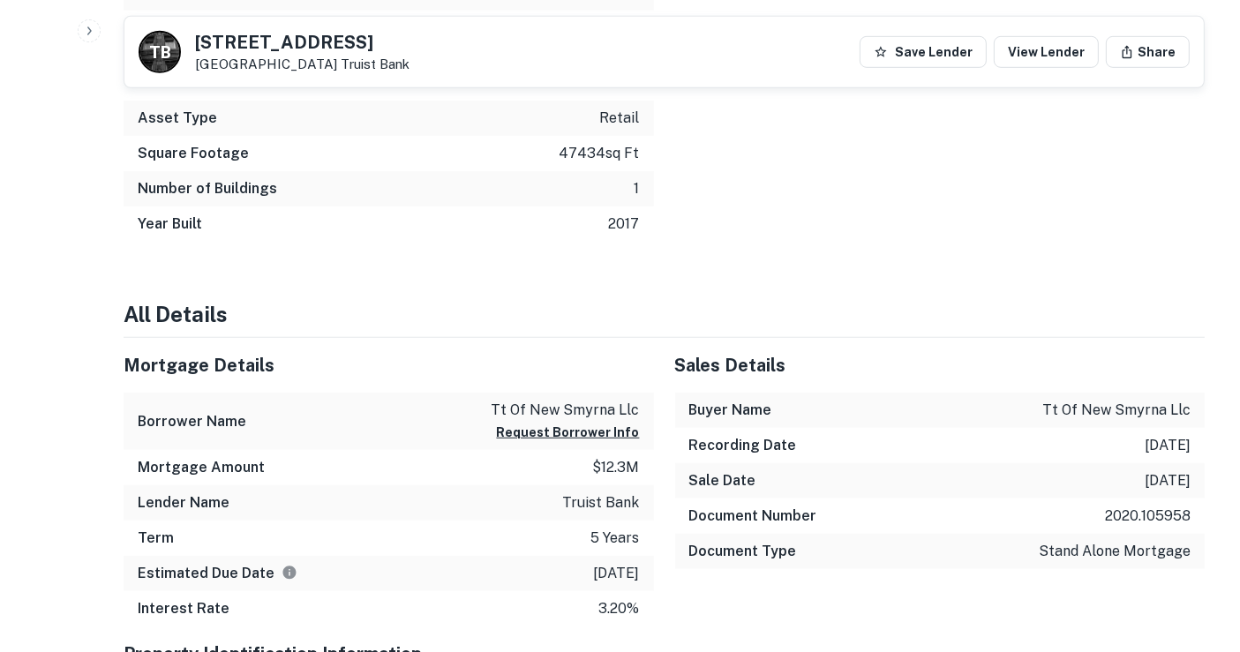
click at [1156, 404] on p "tt of new smyrna llc" at bounding box center [1116, 410] width 148 height 21
copy p "tt of new smyrna llc"
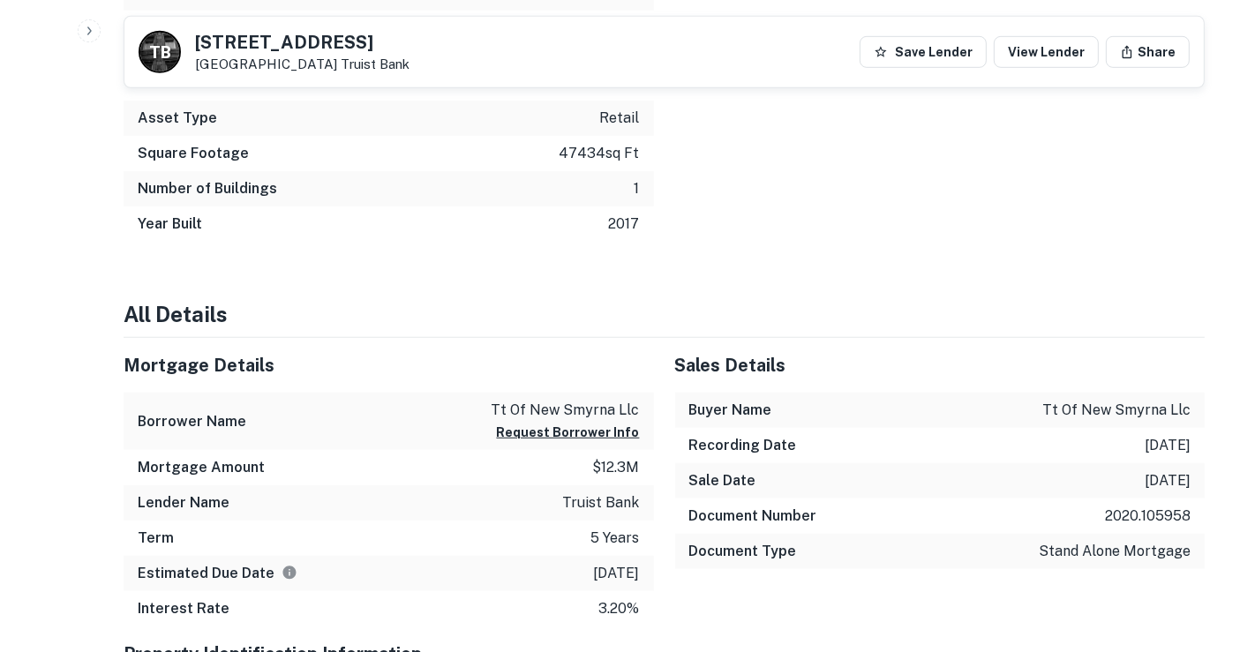
click at [710, 298] on h4 "All Details" at bounding box center [664, 314] width 1081 height 32
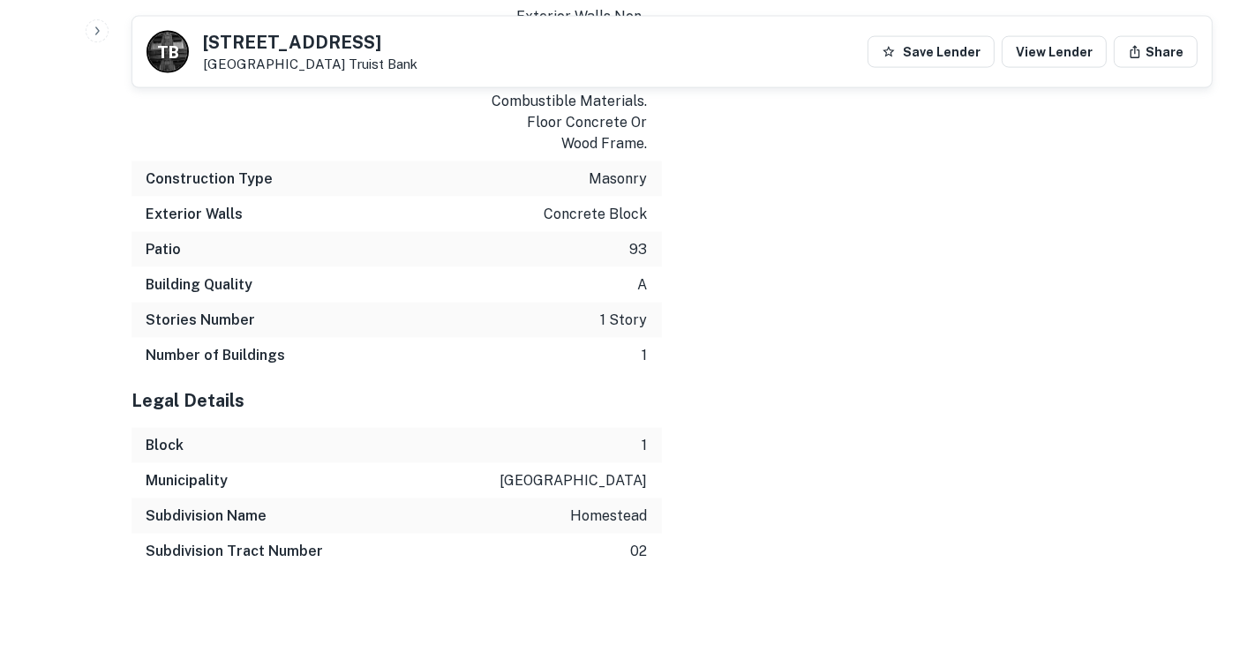
scroll to position [0, 0]
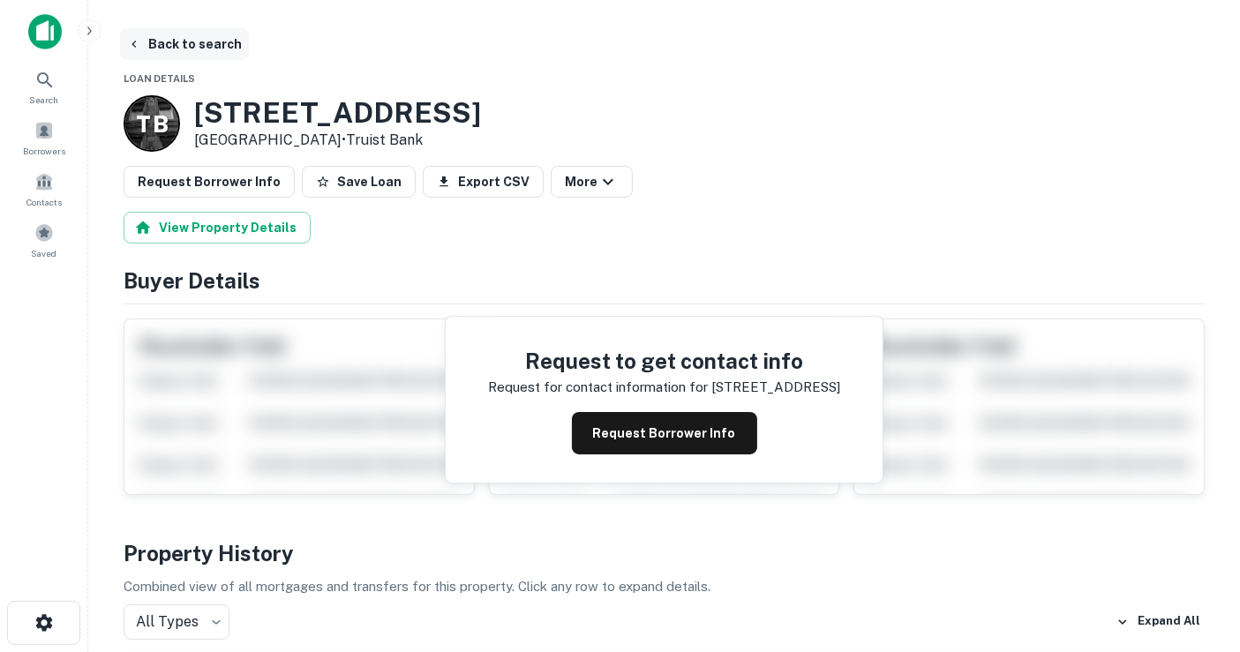
click at [216, 46] on button "Back to search" at bounding box center [184, 44] width 129 height 32
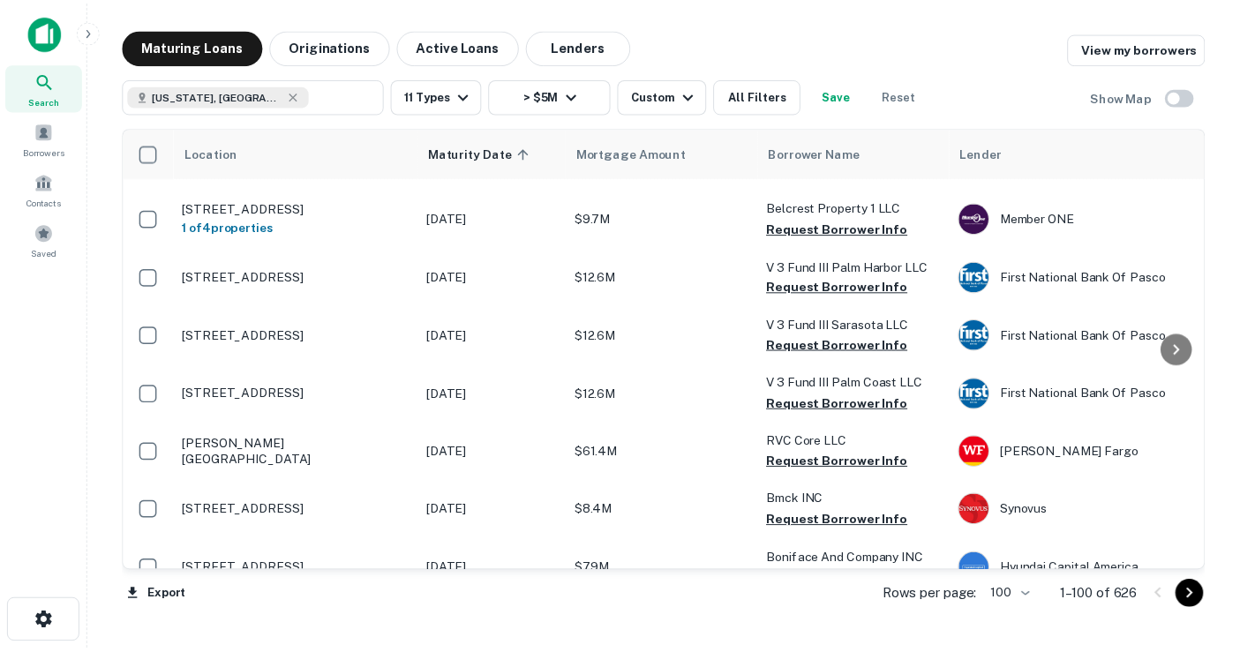
scroll to position [5956, 0]
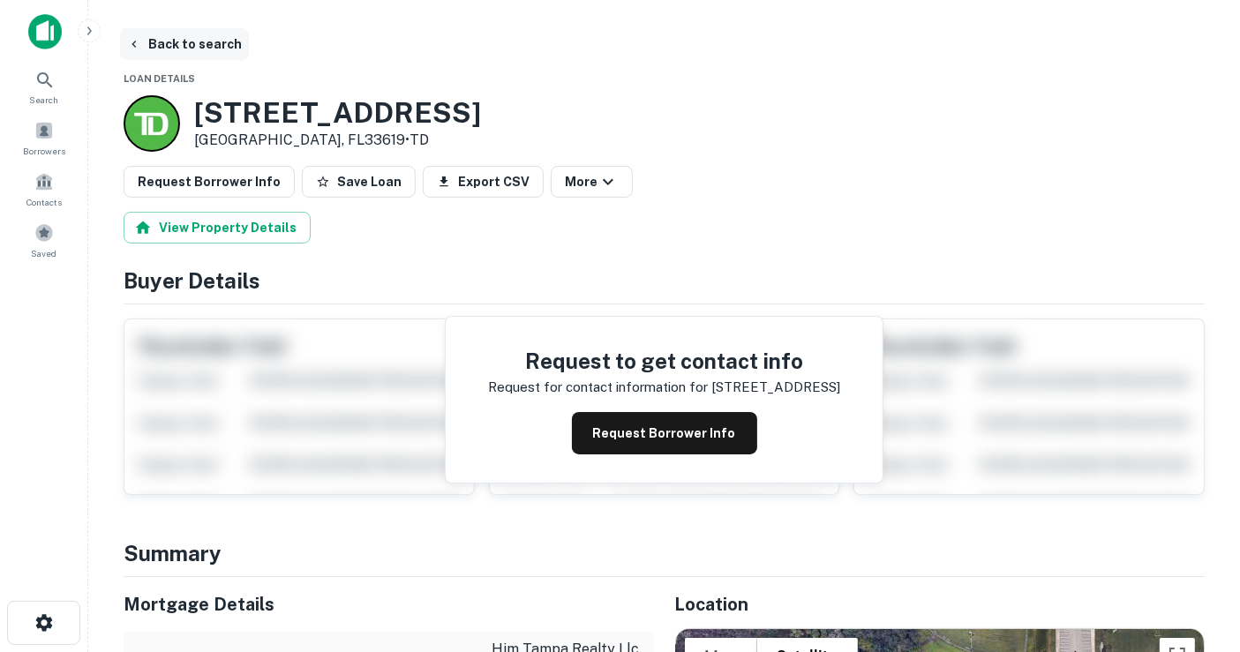
click at [196, 34] on button "Back to search" at bounding box center [184, 44] width 129 height 32
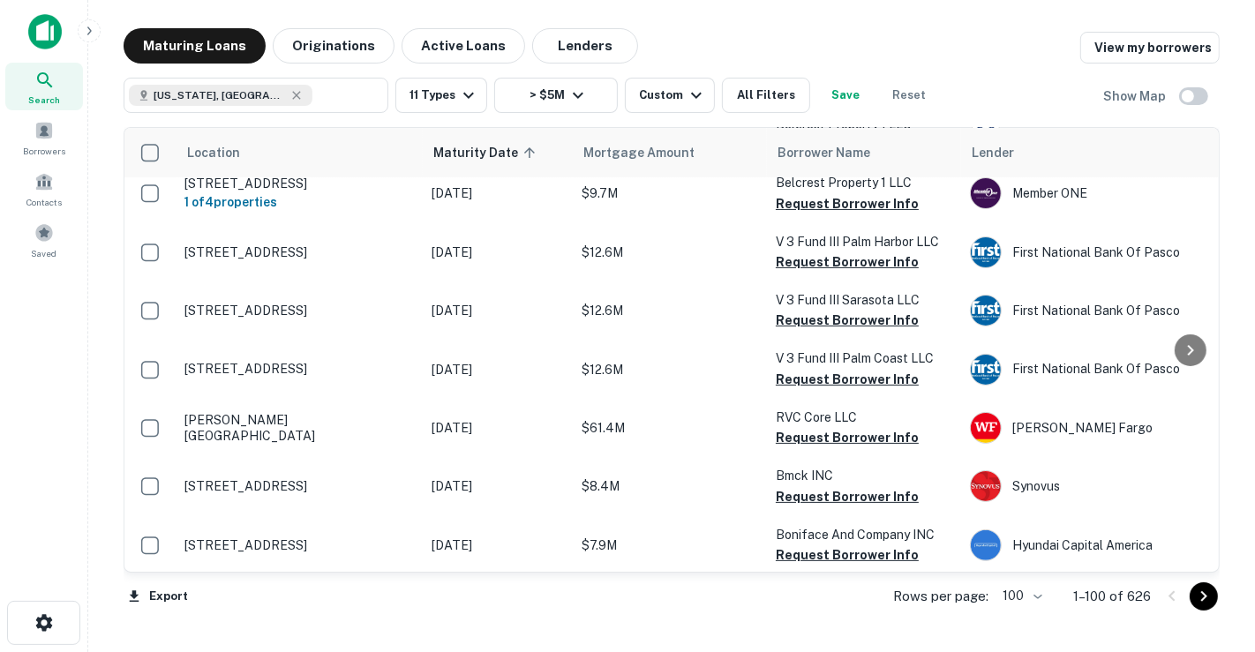
scroll to position [5956, 0]
click at [1210, 596] on icon "Go to next page" at bounding box center [1203, 596] width 21 height 21
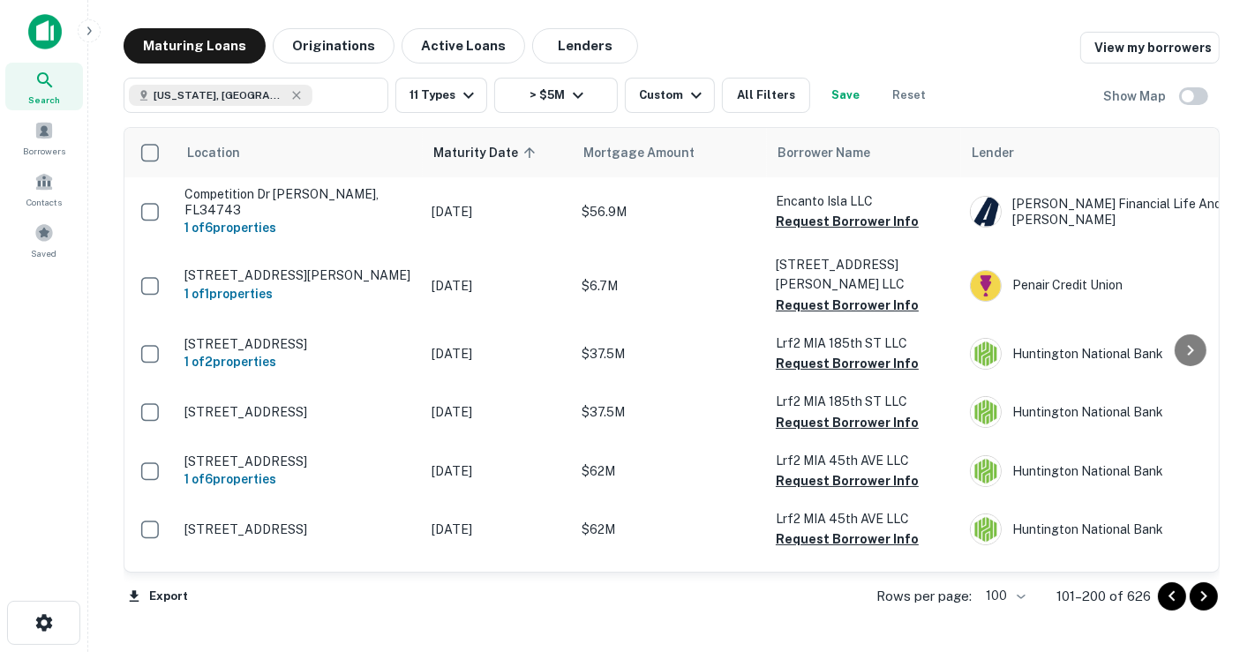
click at [1005, 92] on div "Florida, USA ​ 11 Types > $5M Custom All Filters Save Reset Show Map" at bounding box center [672, 88] width 1096 height 49
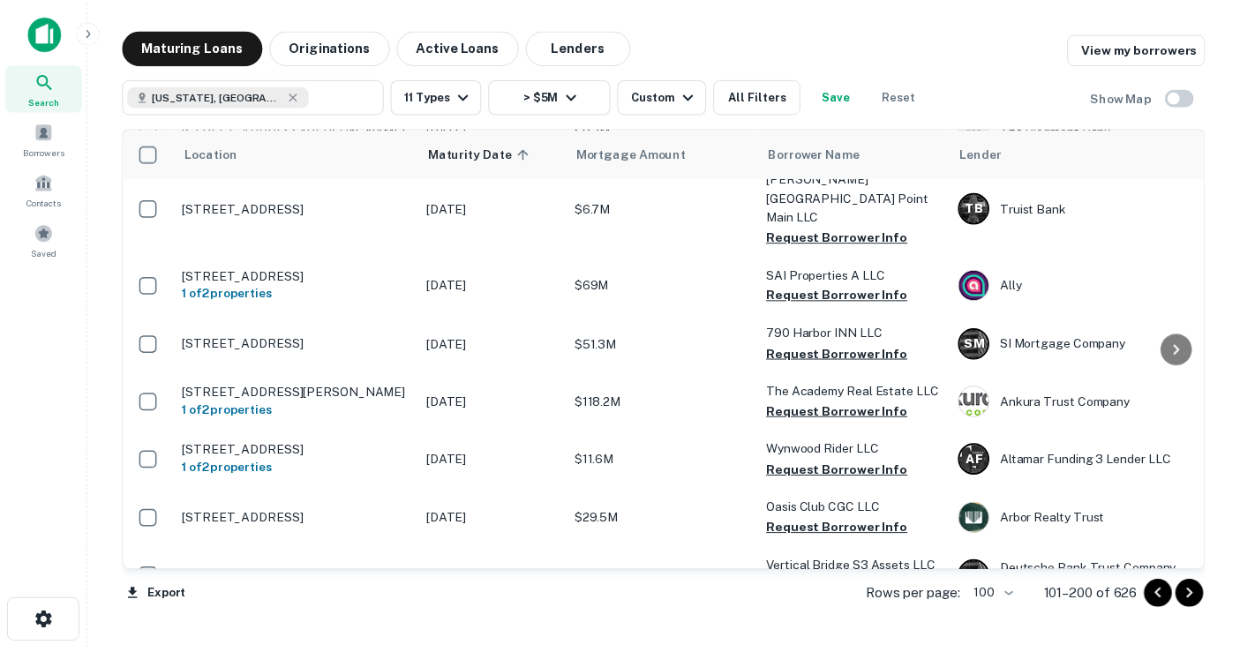
scroll to position [490, 0]
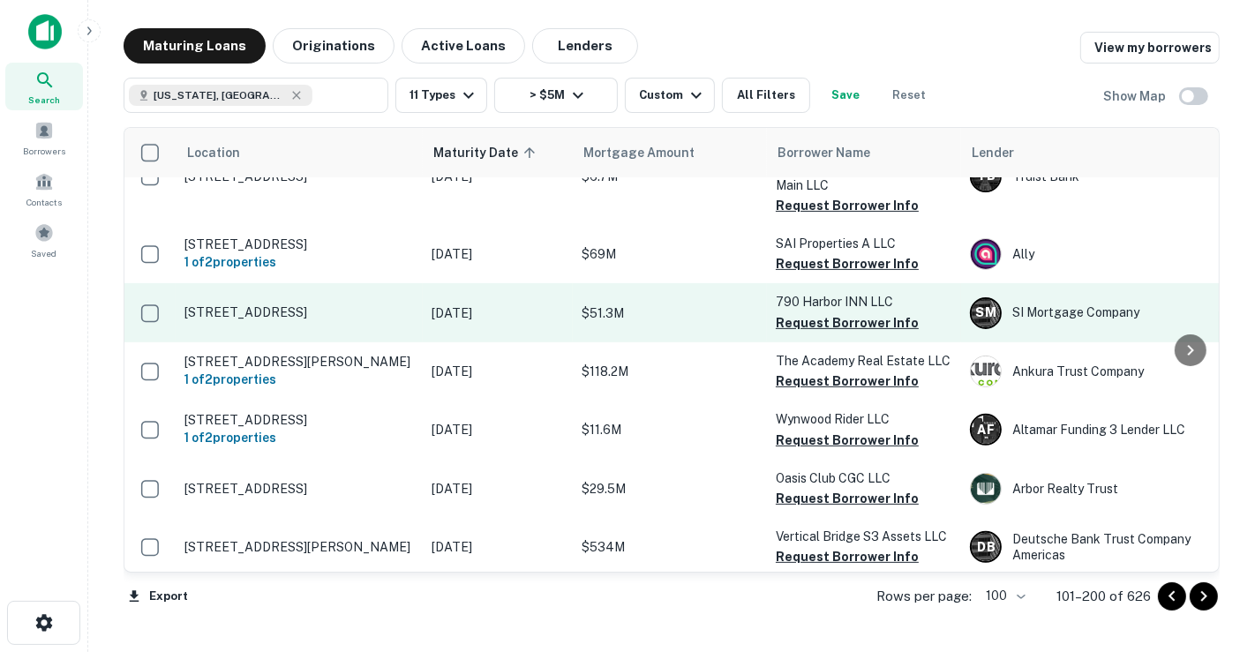
click at [670, 303] on p "$51.3M" at bounding box center [669, 312] width 176 height 19
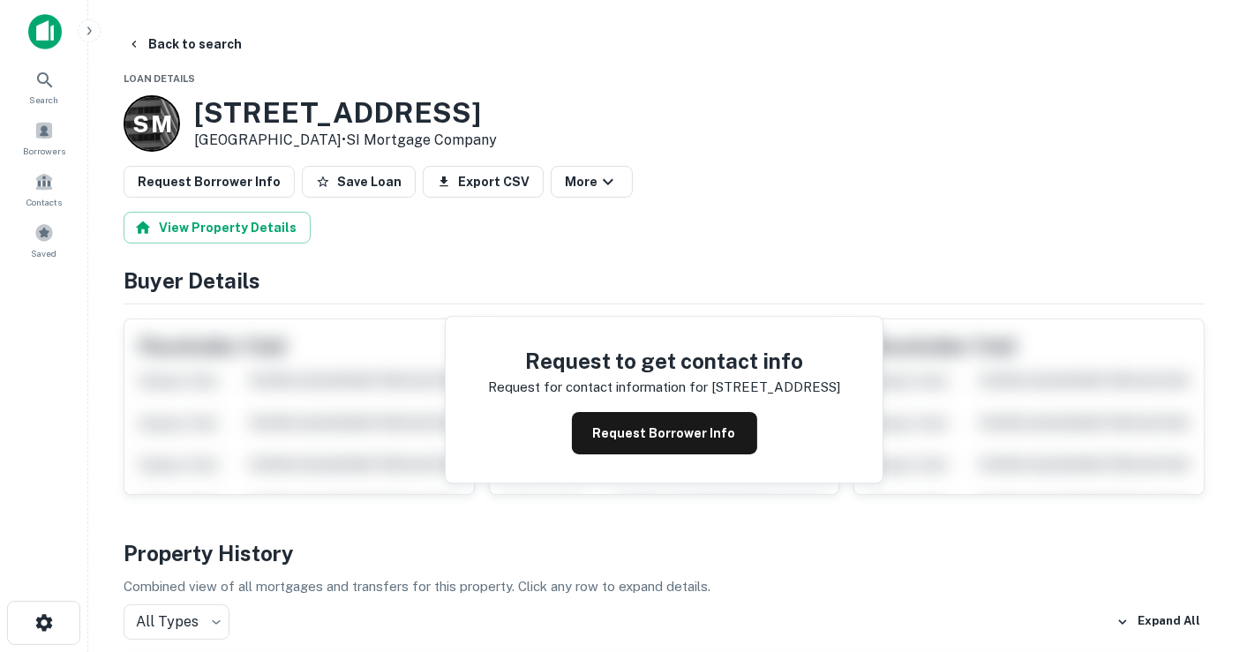
drag, startPoint x: 344, startPoint y: 141, endPoint x: 192, endPoint y: 112, distance: 154.5
click at [192, 112] on div "S M 790 Harbor Inn Dr Coral Springs, FL33071 • SI Mortgage Company" at bounding box center [310, 123] width 373 height 56
copy div "790 Harbor Inn Dr Coral Springs, FL33071"
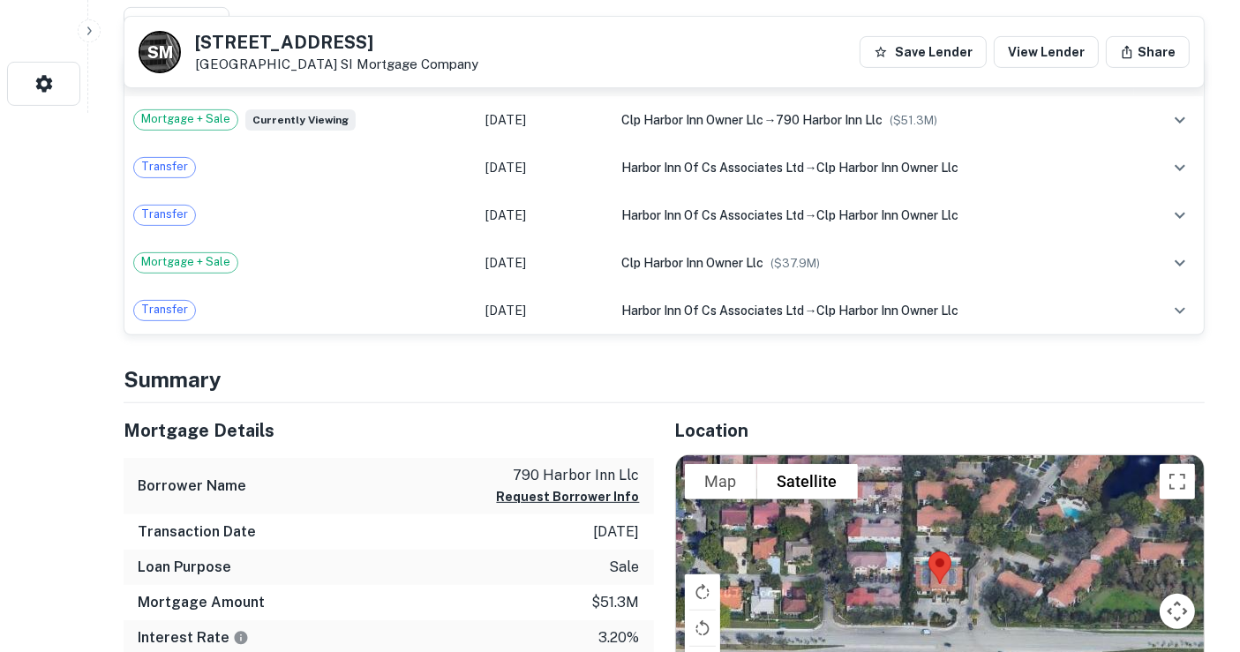
scroll to position [783, 0]
